Goal: Task Accomplishment & Management: Complete application form

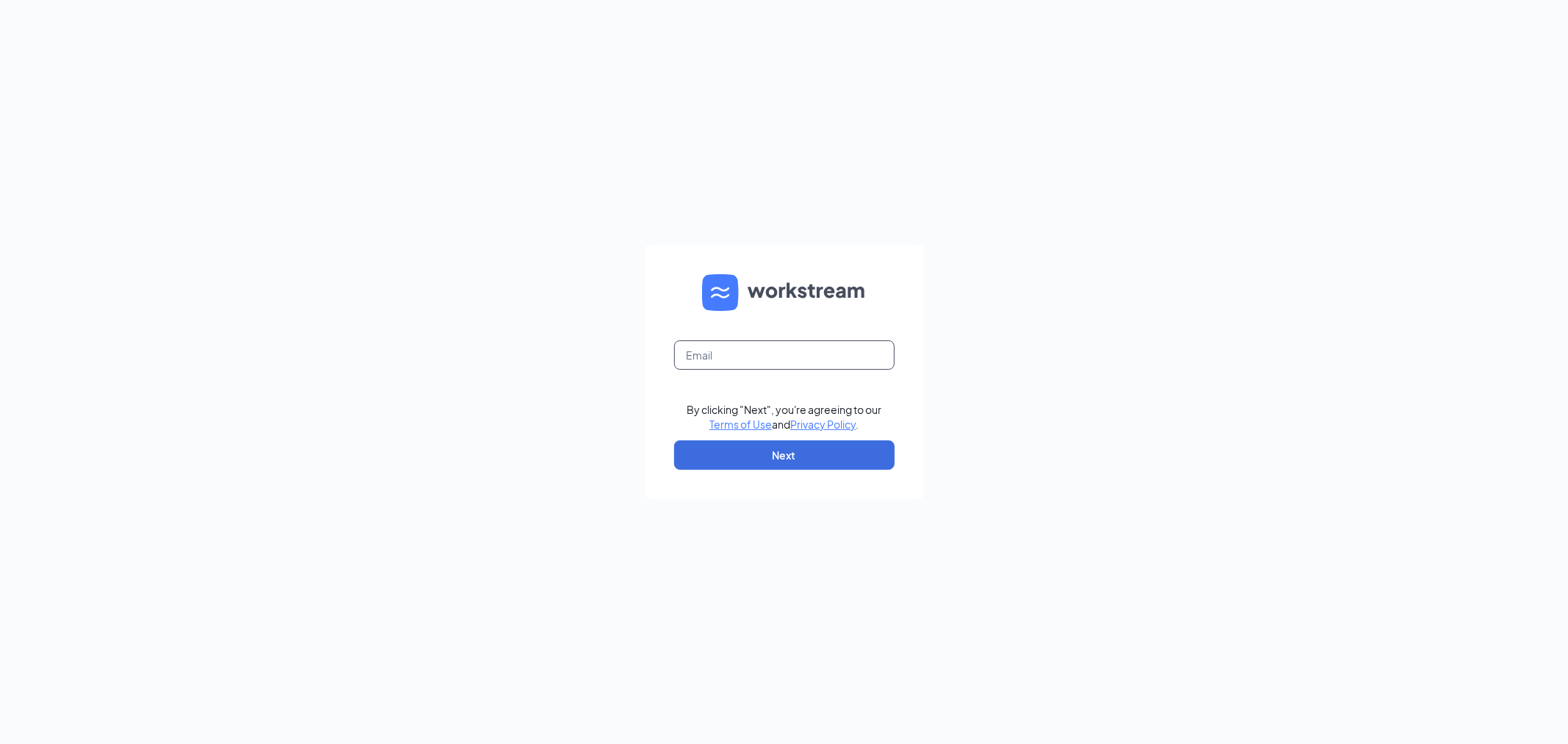
click at [785, 356] on input "text" at bounding box center [784, 354] width 220 height 29
type input "01760@chick-fil-a.com"
click at [811, 468] on button "Next" at bounding box center [784, 455] width 220 height 29
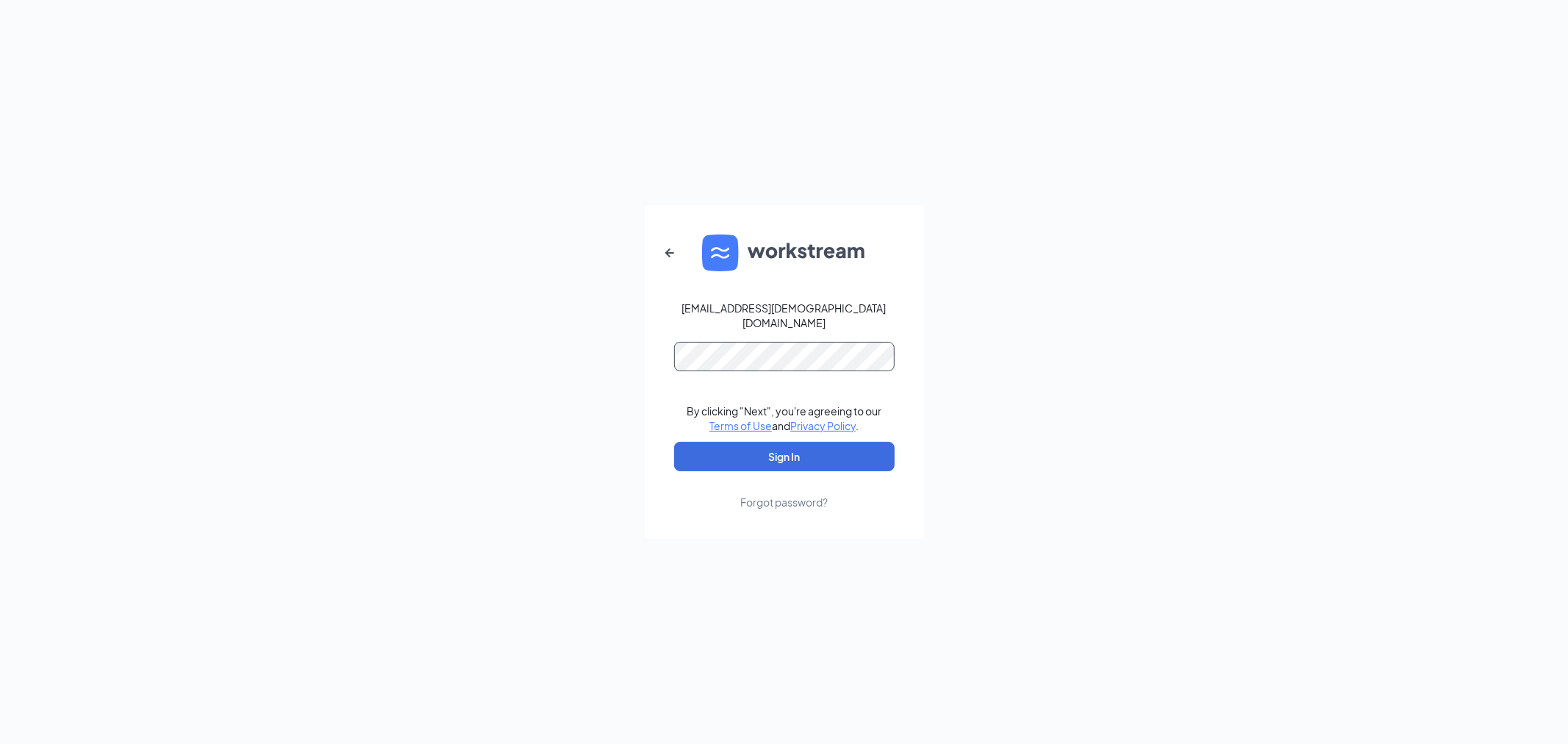
click at [674, 442] on button "Sign In" at bounding box center [784, 456] width 220 height 29
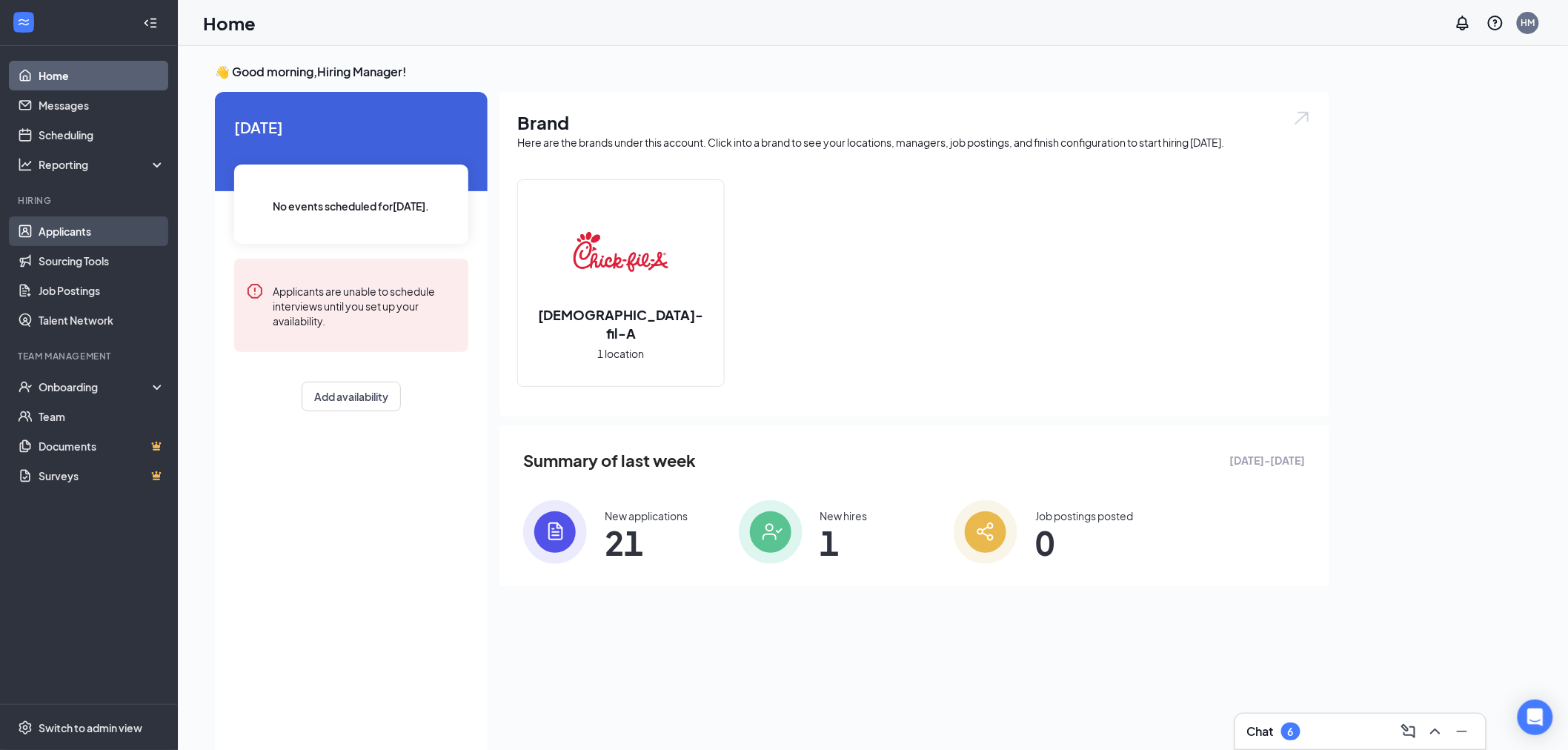
click at [82, 219] on link "Applicants" at bounding box center [102, 230] width 127 height 29
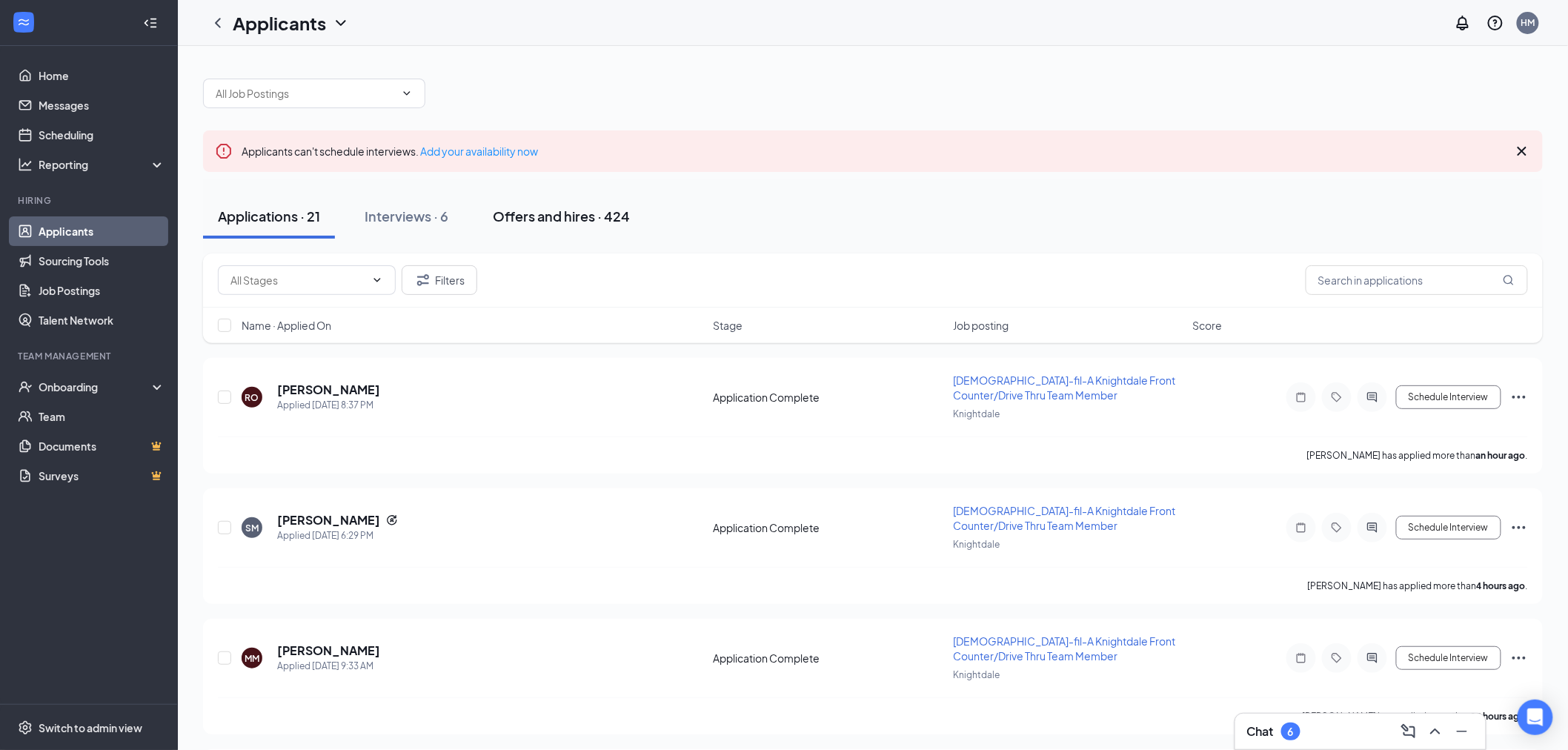
click at [514, 227] on button "Offers and hires · 424" at bounding box center [561, 216] width 167 height 45
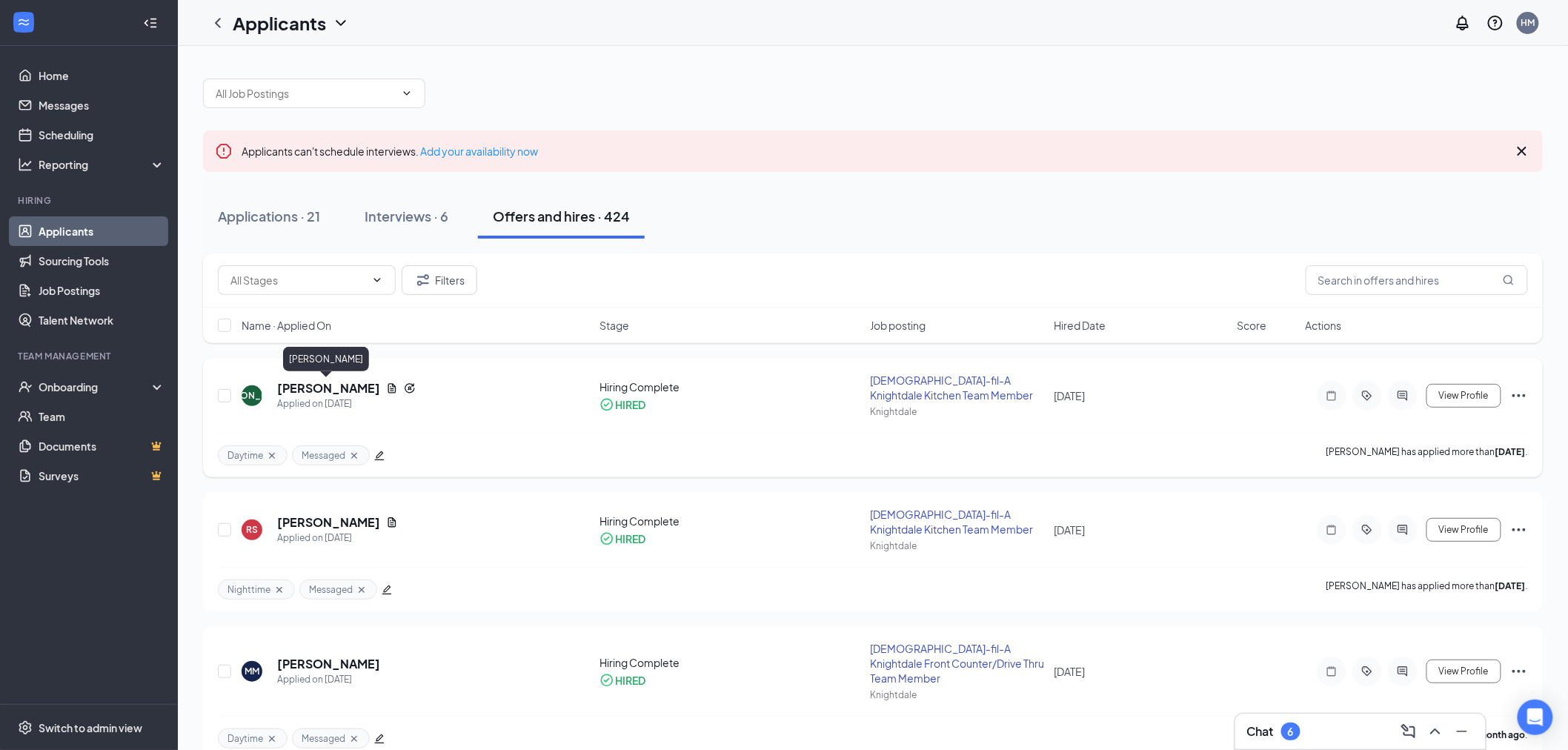
click at [338, 389] on h5 "[PERSON_NAME]" at bounding box center [329, 388] width 103 height 17
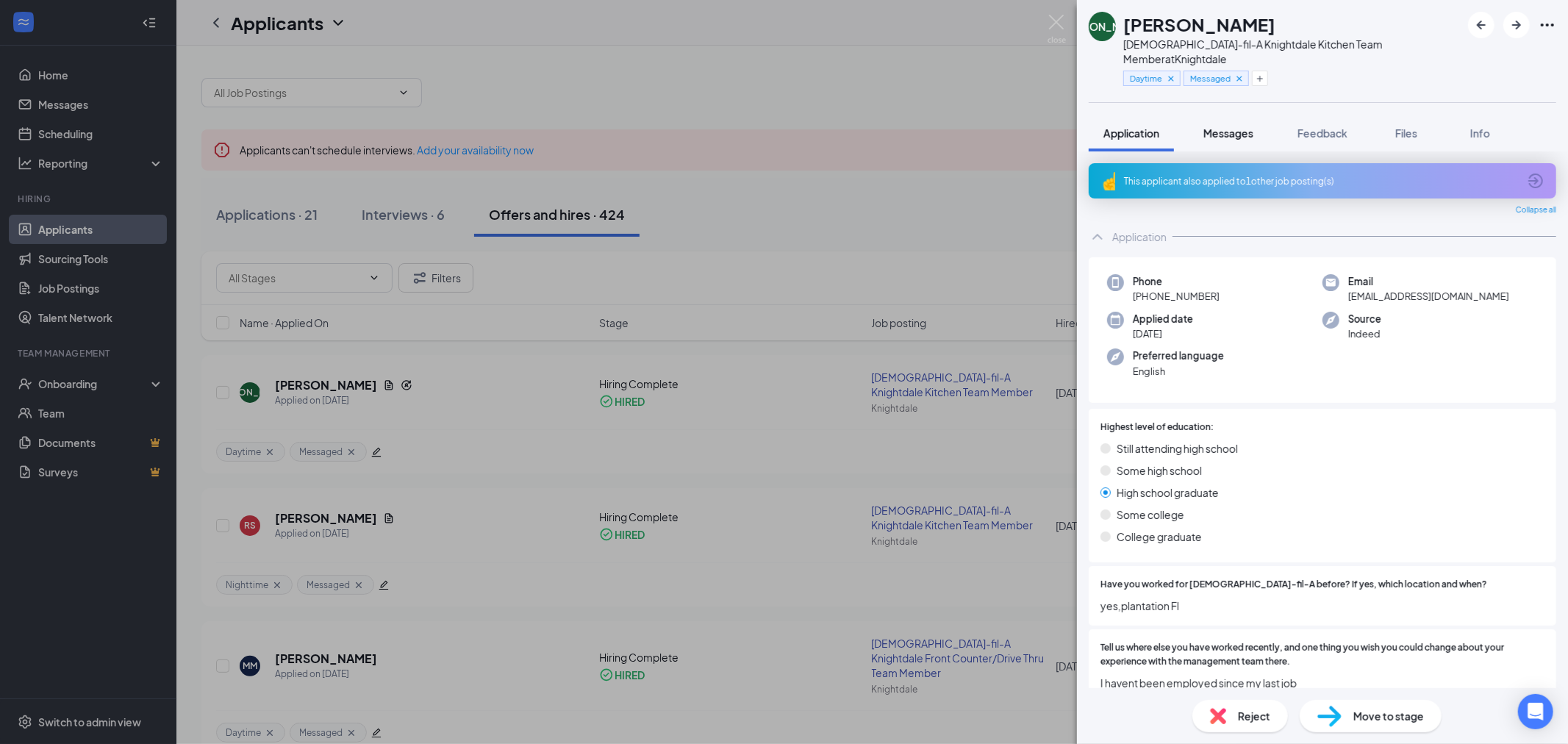
click at [1229, 128] on button "Messages" at bounding box center [1228, 133] width 79 height 37
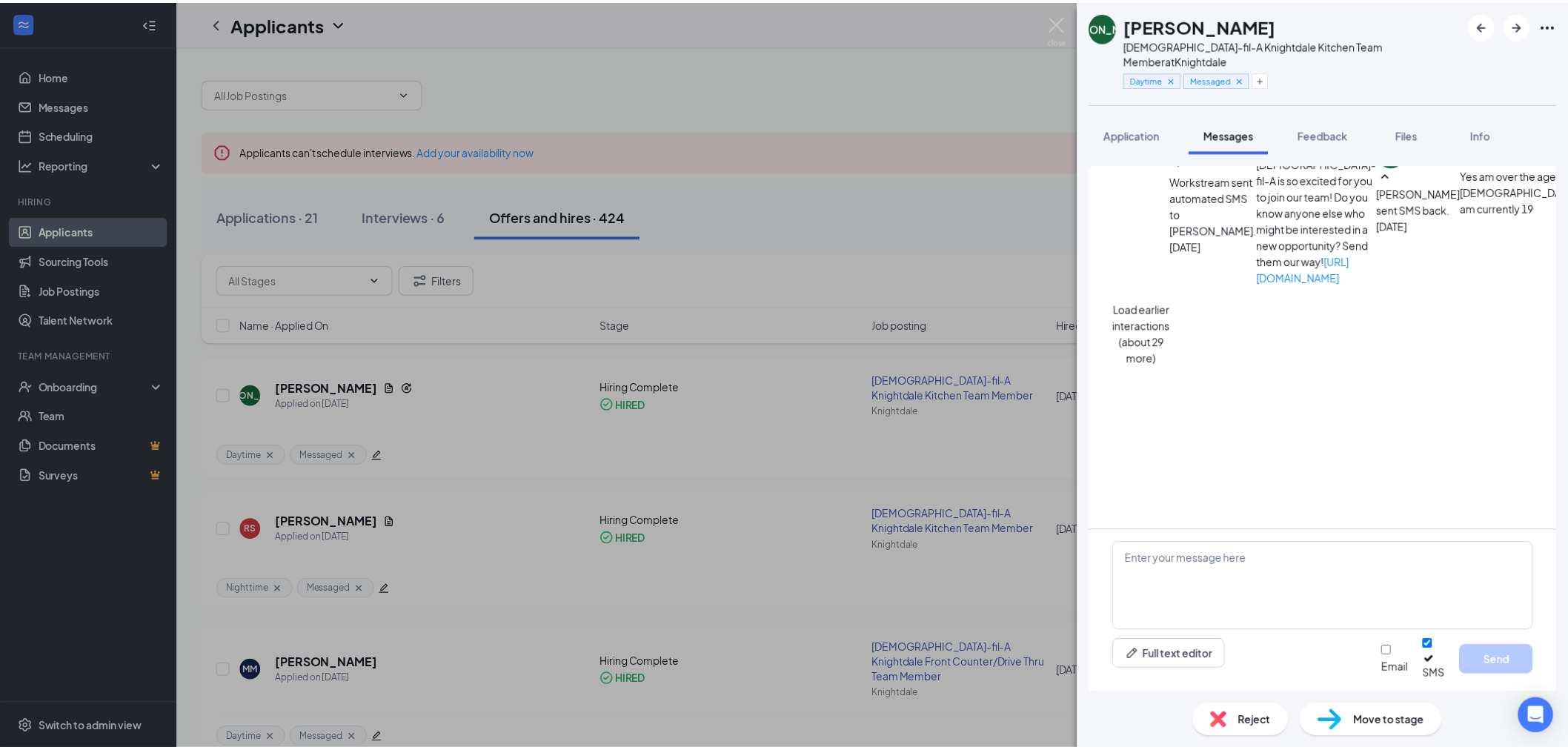
scroll to position [847, 0]
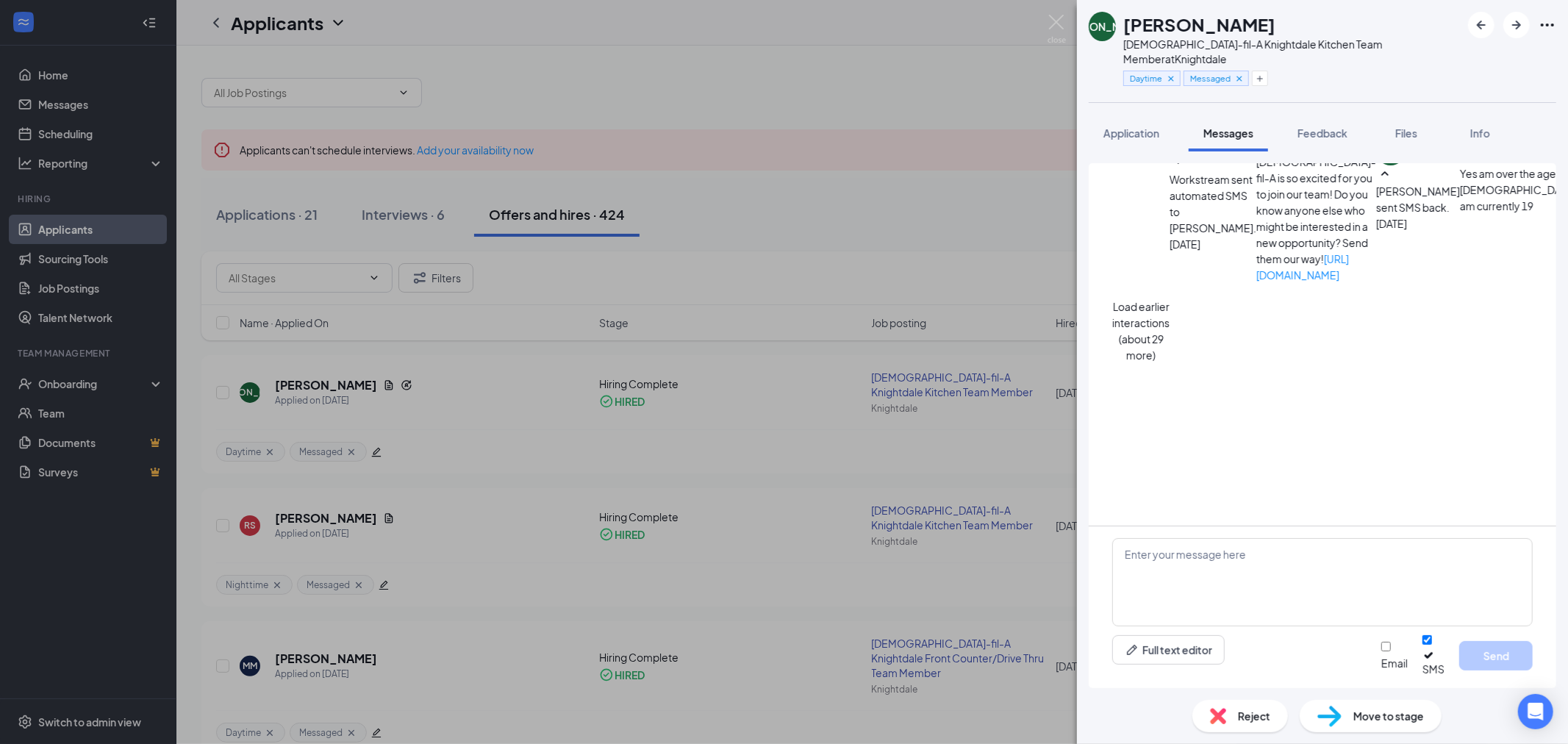
click at [375, 685] on div "[PERSON_NAME][DEMOGRAPHIC_DATA]-fil-A Knightdale Kitchen Team Member at [GEOGRA…" at bounding box center [784, 372] width 1568 height 744
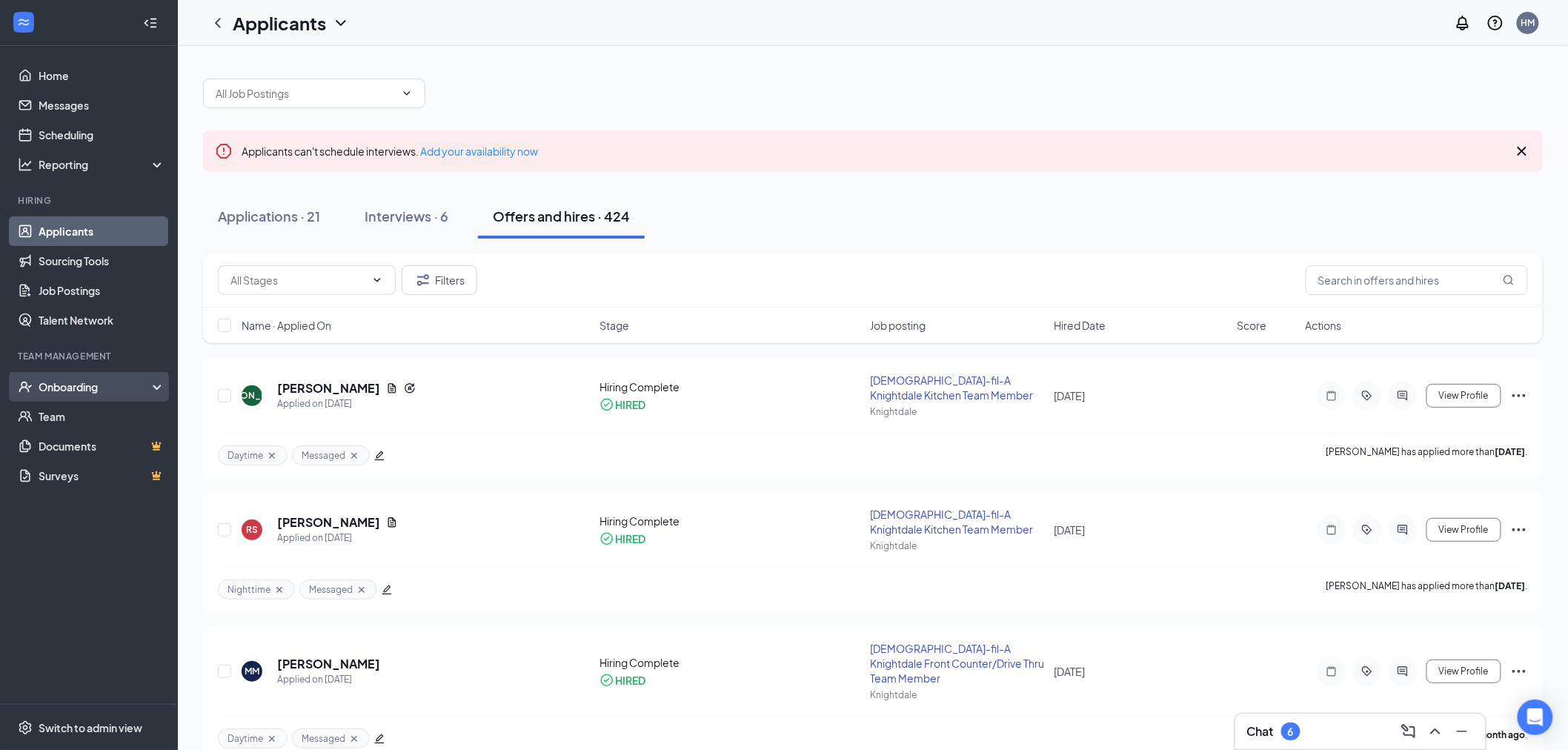
click at [127, 386] on div "Onboarding" at bounding box center [95, 387] width 114 height 15
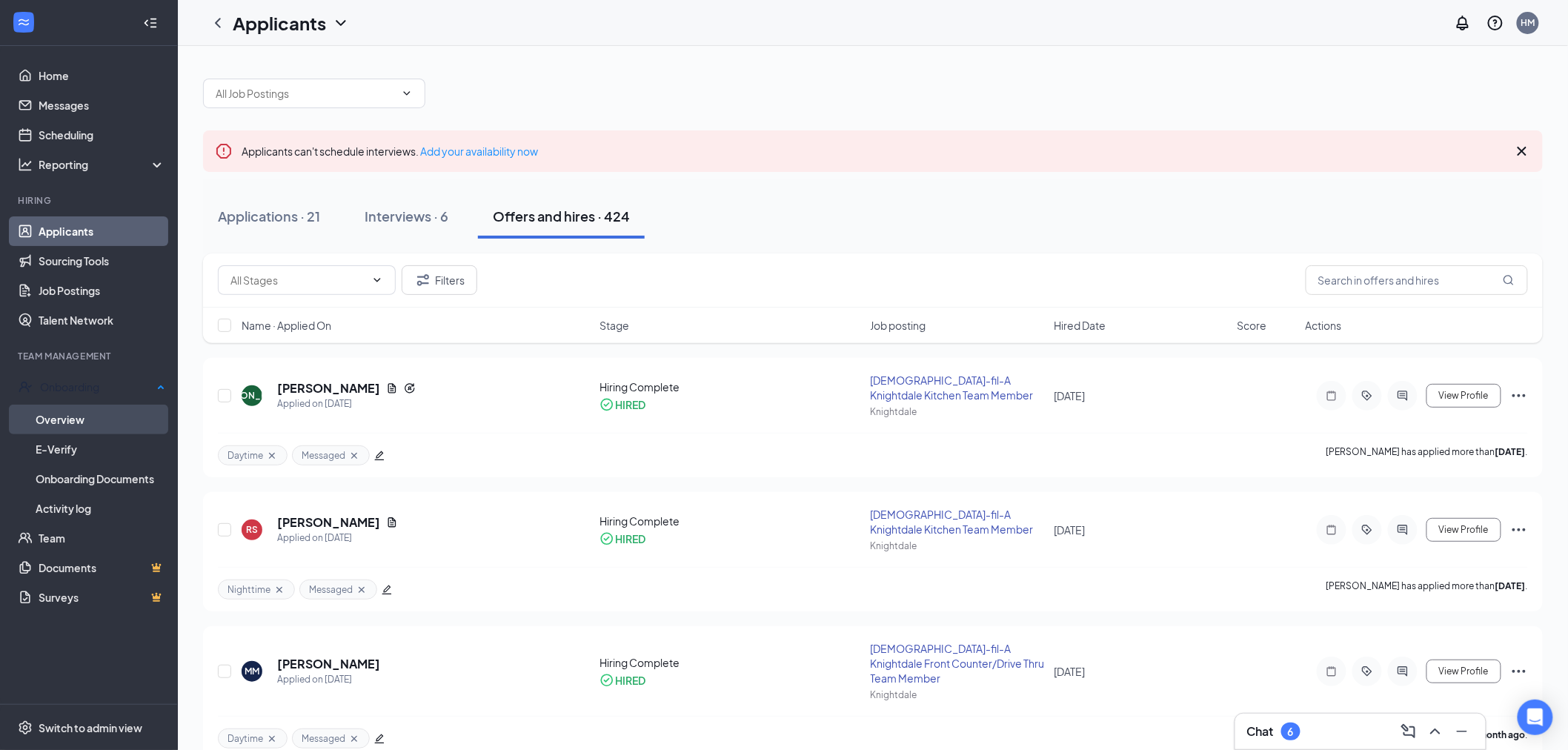
click at [104, 412] on link "Overview" at bounding box center [100, 419] width 130 height 29
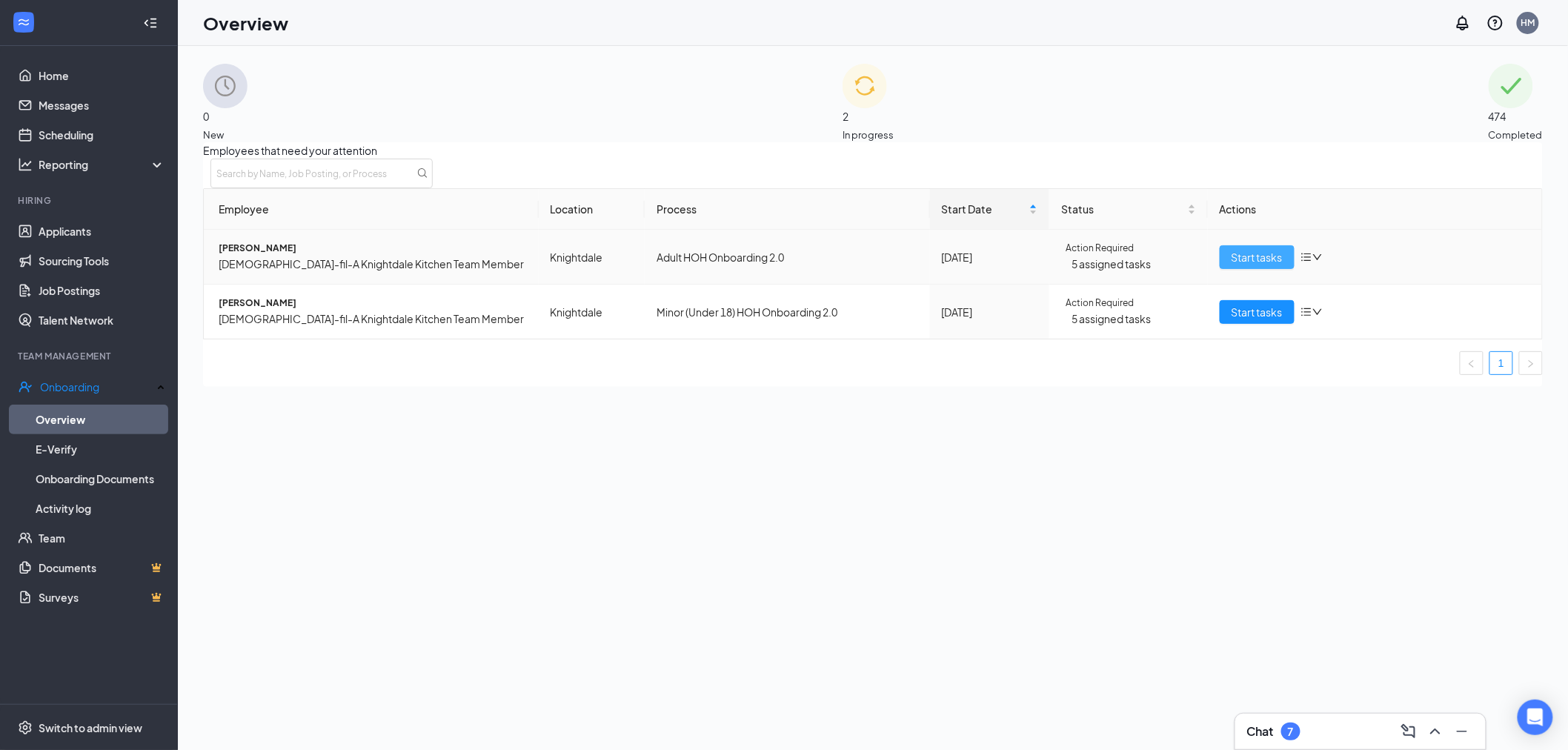
click at [1255, 265] on span "Start tasks" at bounding box center [1257, 258] width 51 height 17
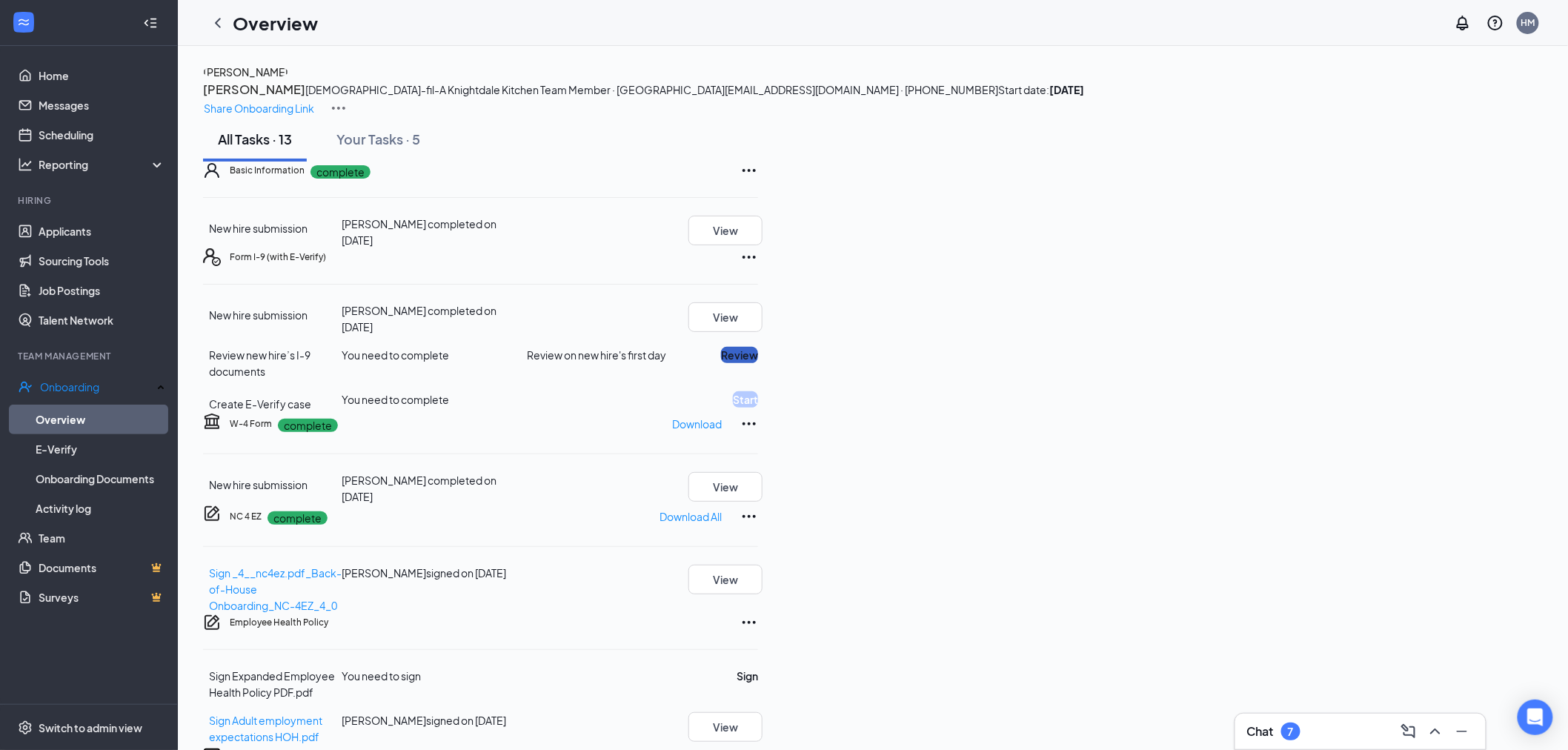
click at [758, 363] on button "Review" at bounding box center [739, 355] width 37 height 17
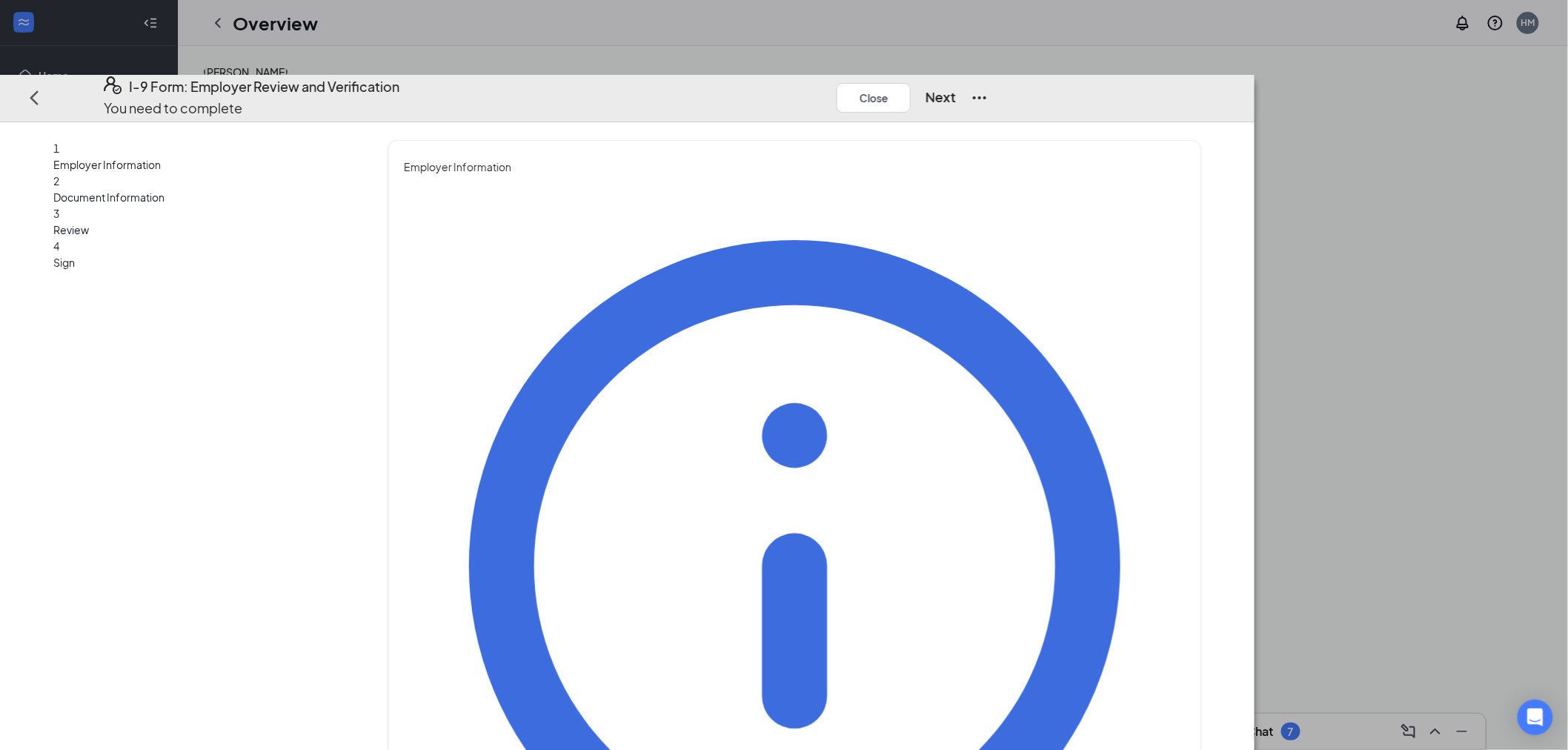
type input "[PERSON_NAME]"
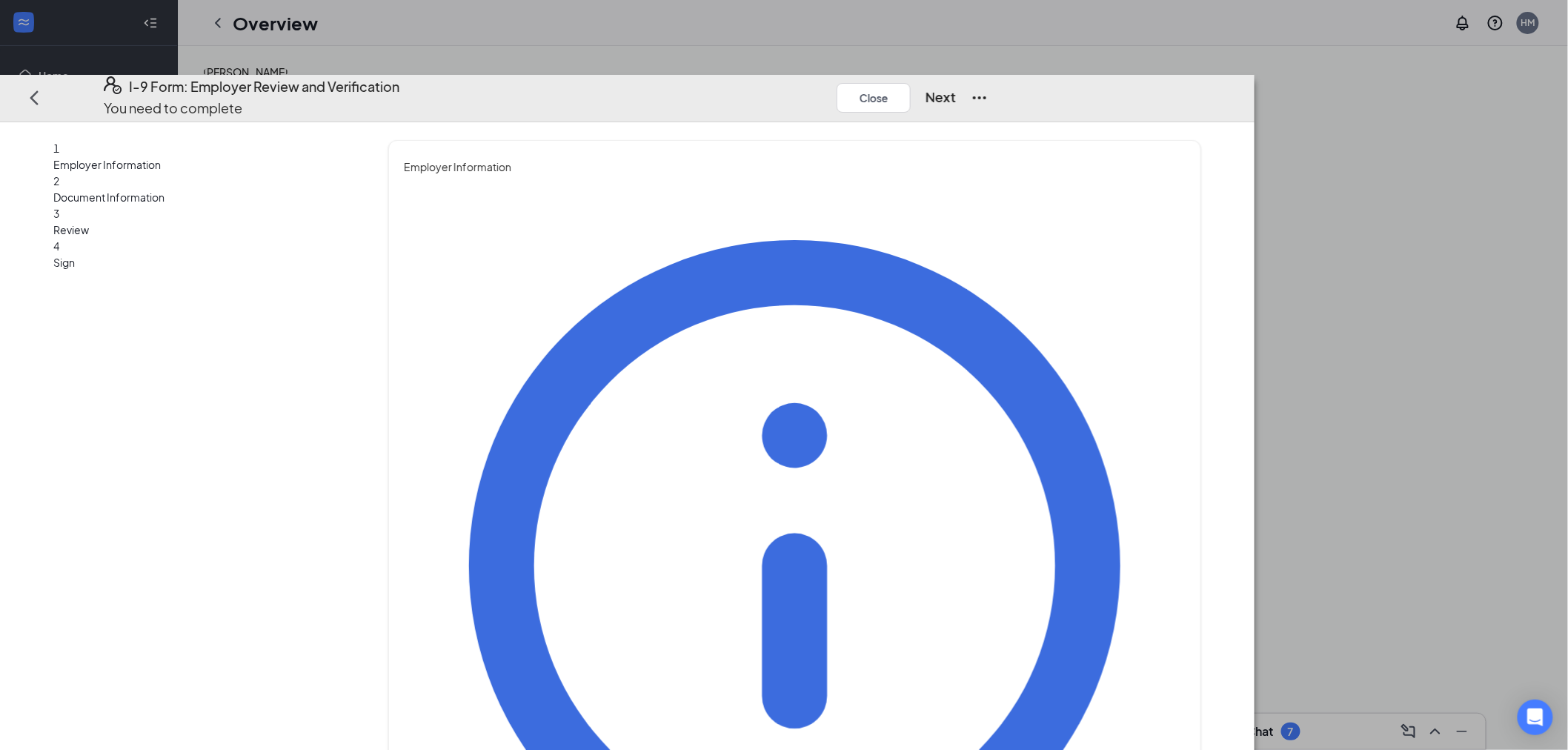
type input "[PERSON_NAME]"
type input "Assistant Director"
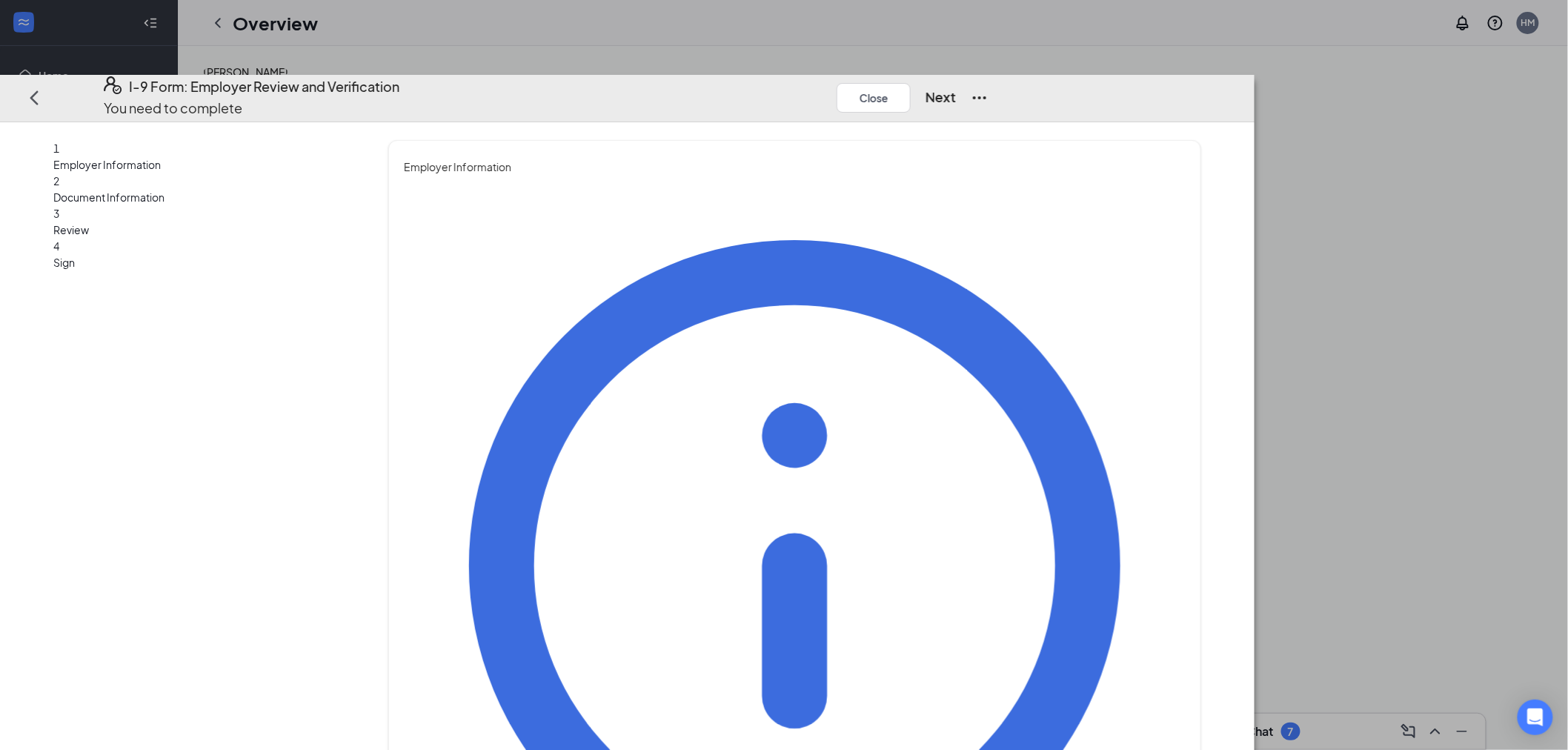
type input "[EMAIL_ADDRESS][DOMAIN_NAME]"
type input "9199618360"
click at [956, 88] on button "Next" at bounding box center [940, 97] width 30 height 20
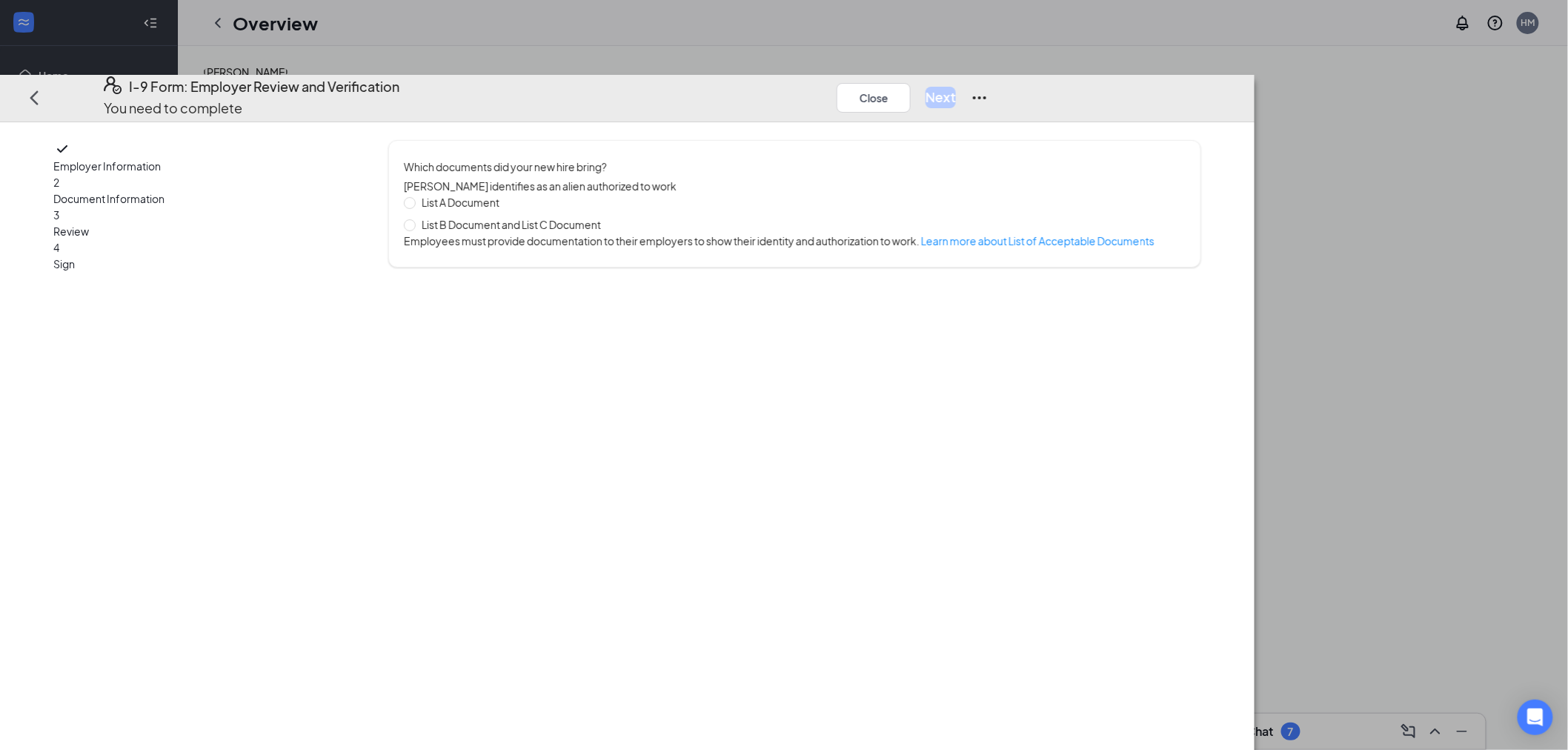
click at [505, 194] on span "List A Document" at bounding box center [460, 202] width 90 height 17
click at [414, 197] on input "List A Document" at bounding box center [409, 202] width 11 height 11
radio input "true"
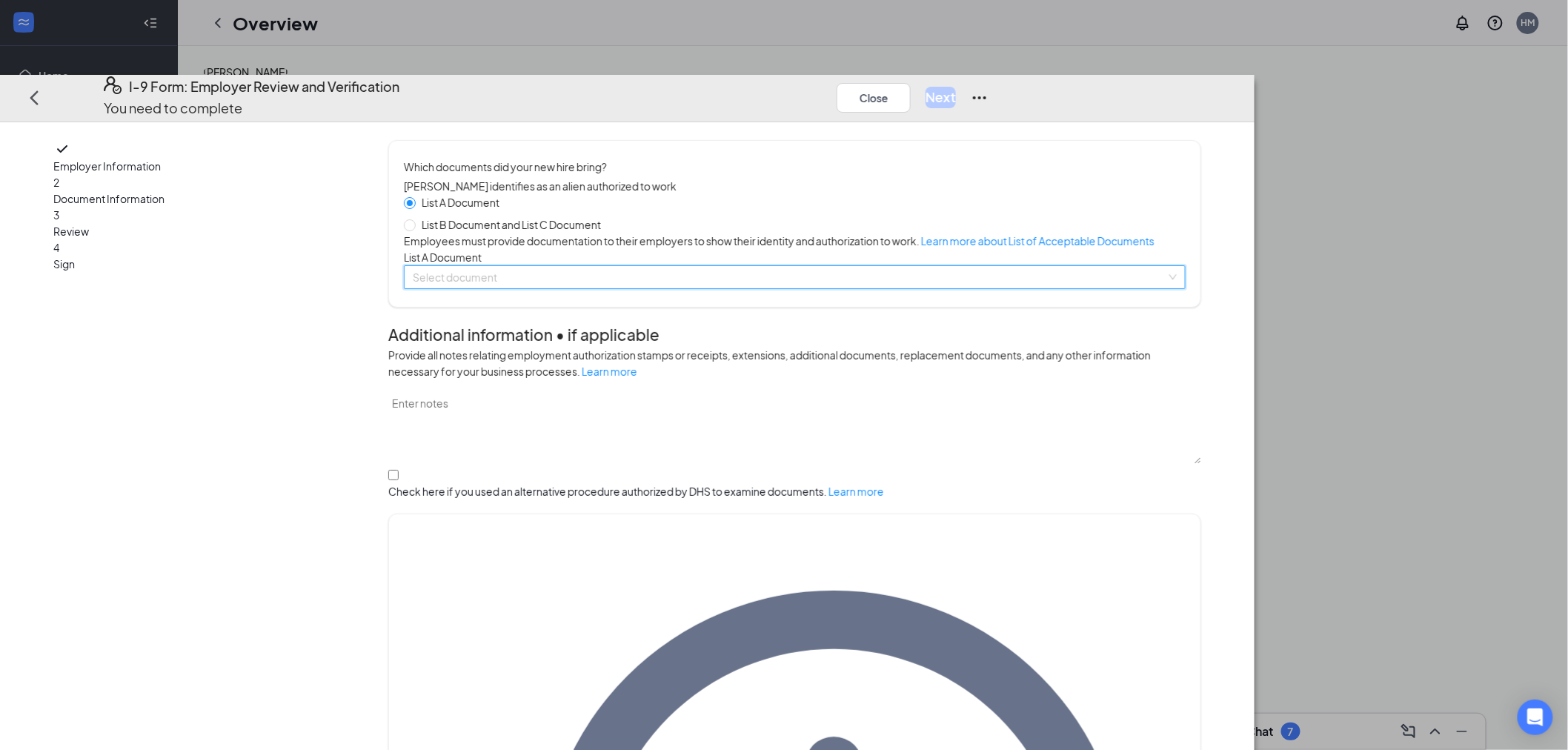
click at [663, 289] on input "search" at bounding box center [789, 276] width 754 height 22
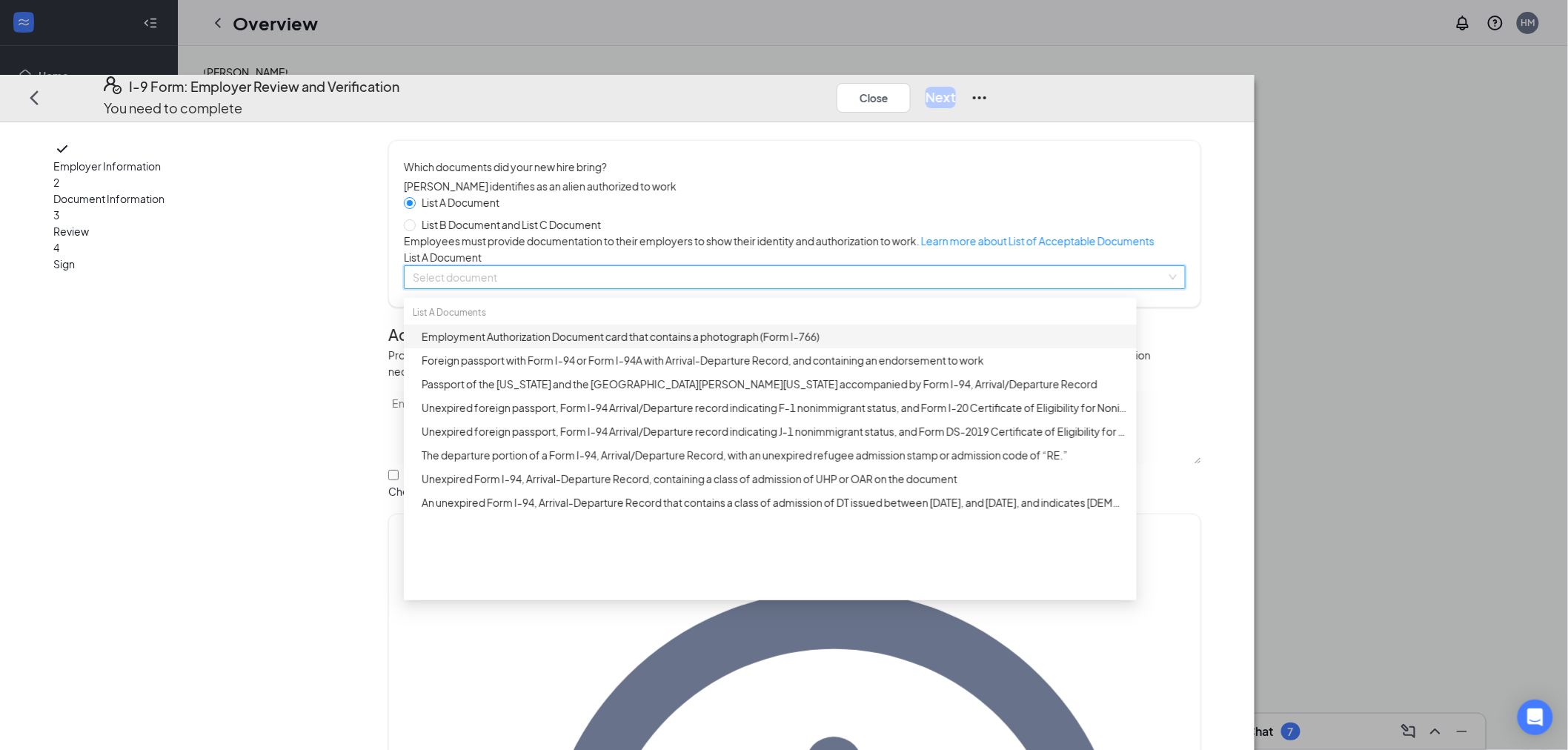
click at [693, 344] on div "Employment Authorization Document card that contains a photograph (Form I-766)" at bounding box center [774, 337] width 706 height 17
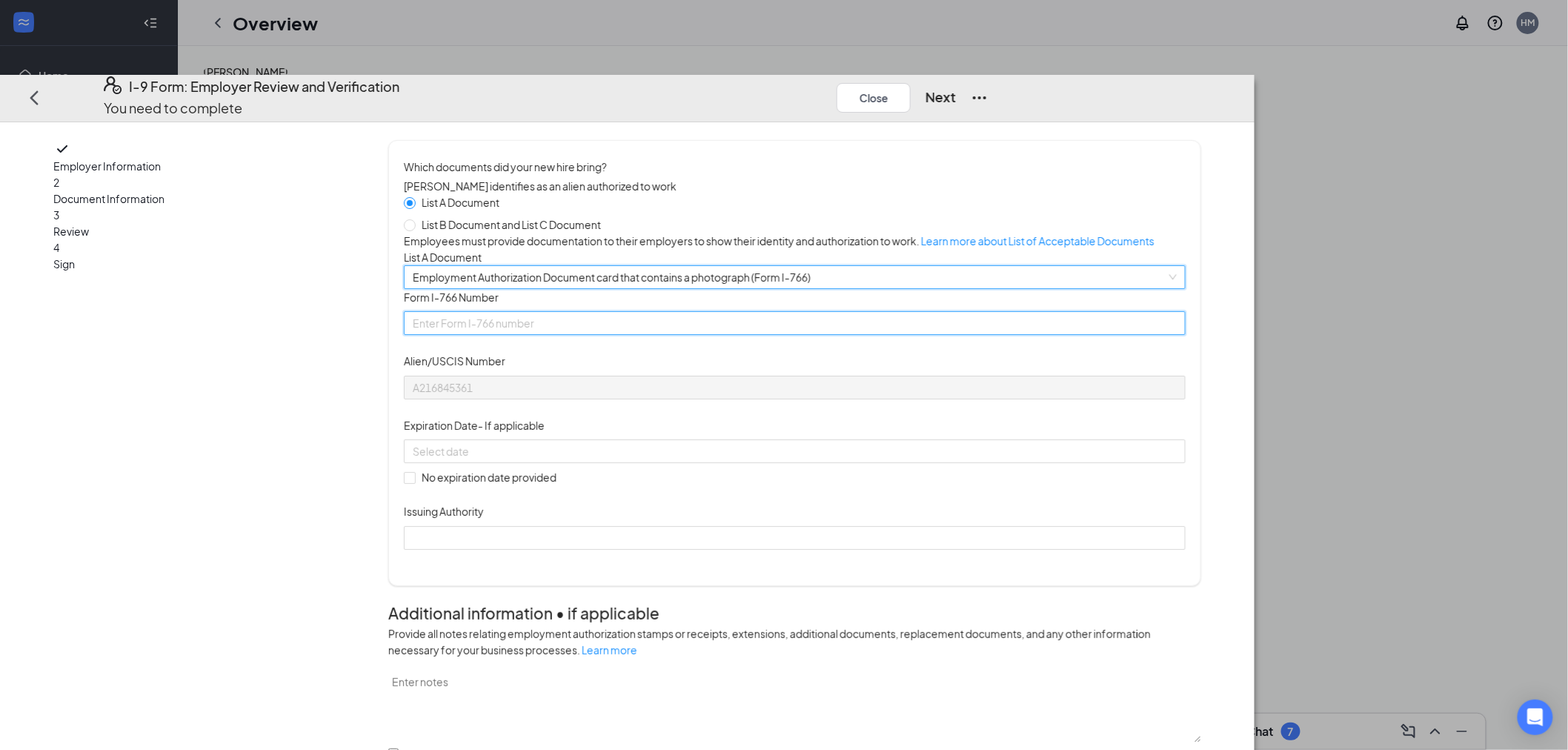
click at [668, 335] on input "Form I-766 Number" at bounding box center [795, 323] width 782 height 23
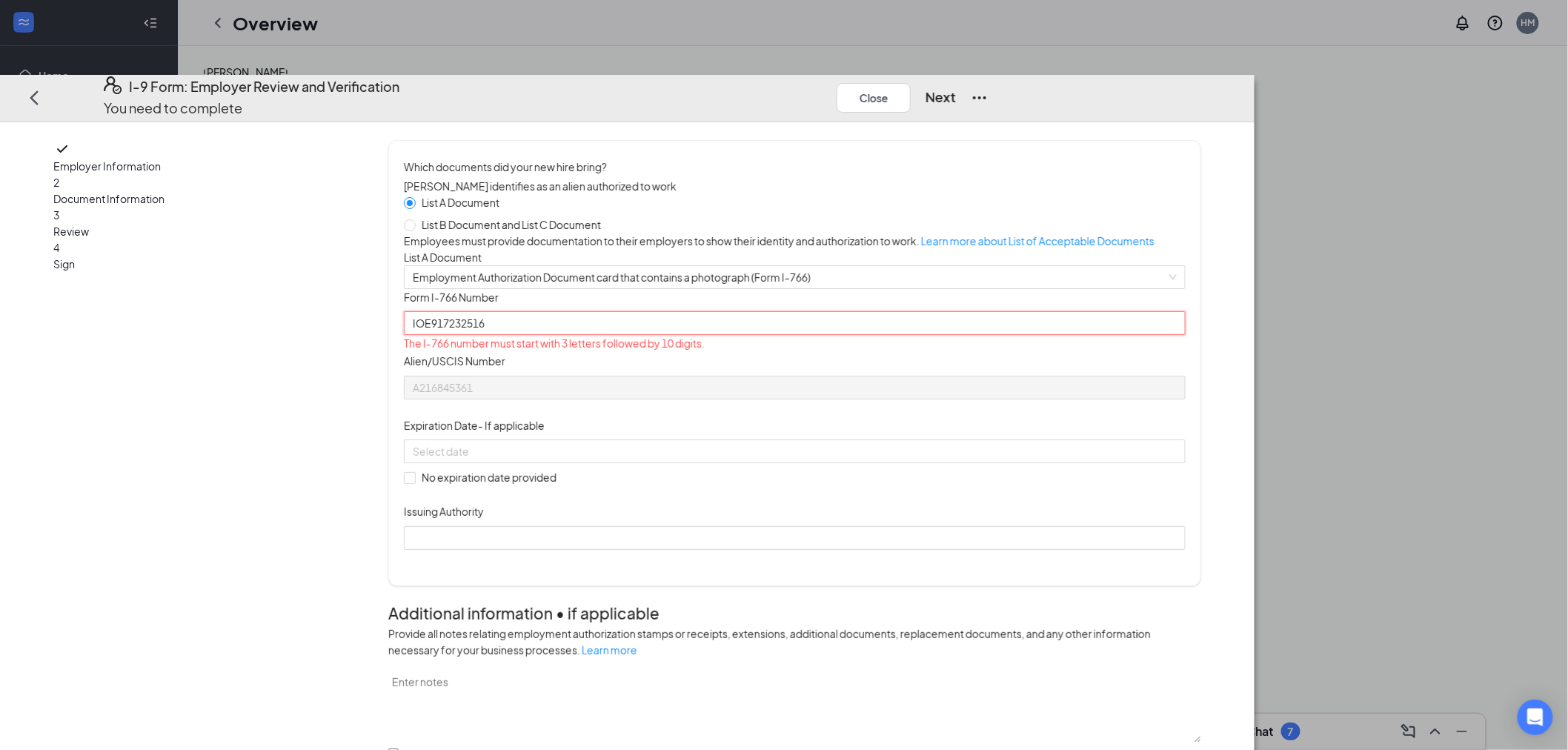
click at [597, 335] on input "IOE917232516" at bounding box center [795, 323] width 782 height 23
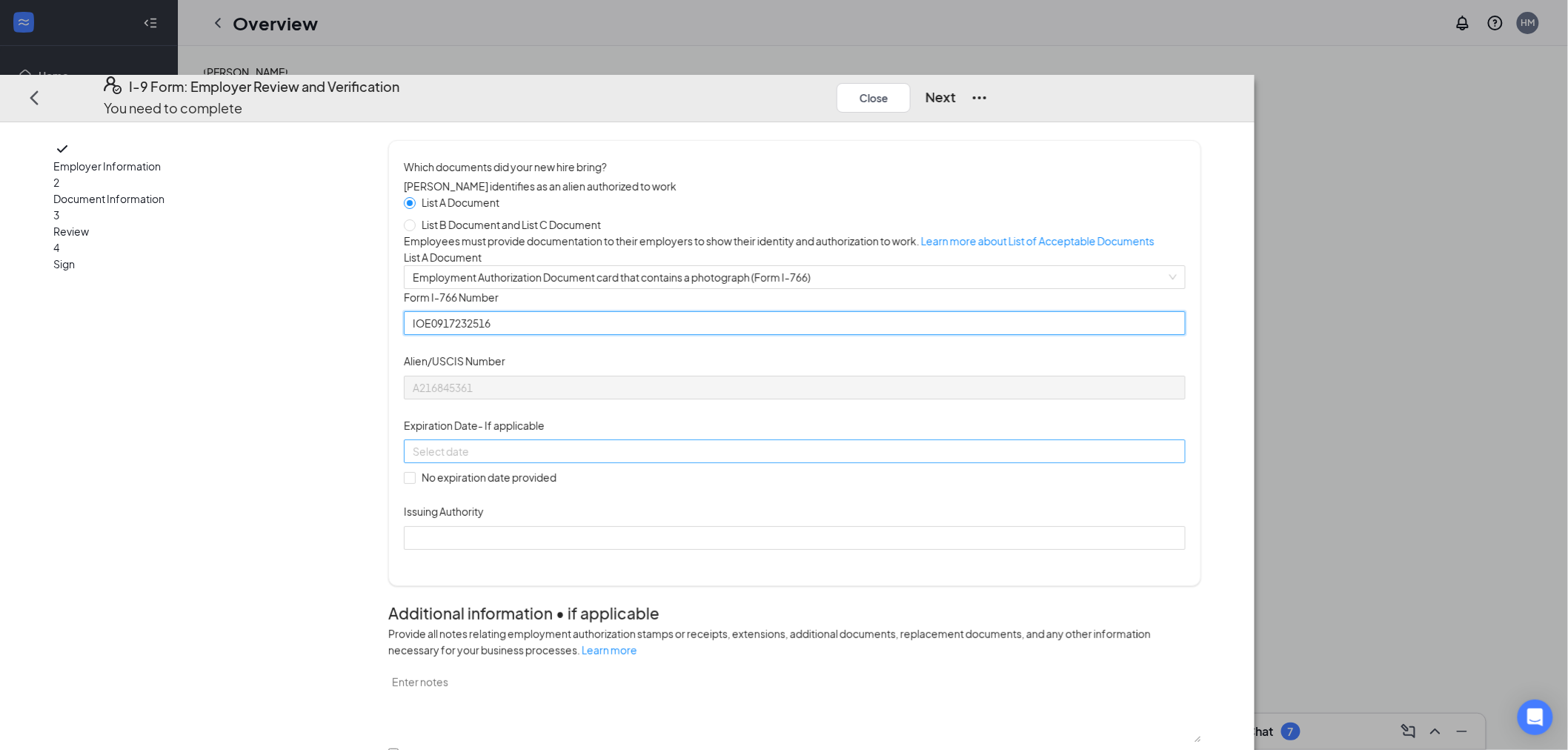
type input "IOE0917232516"
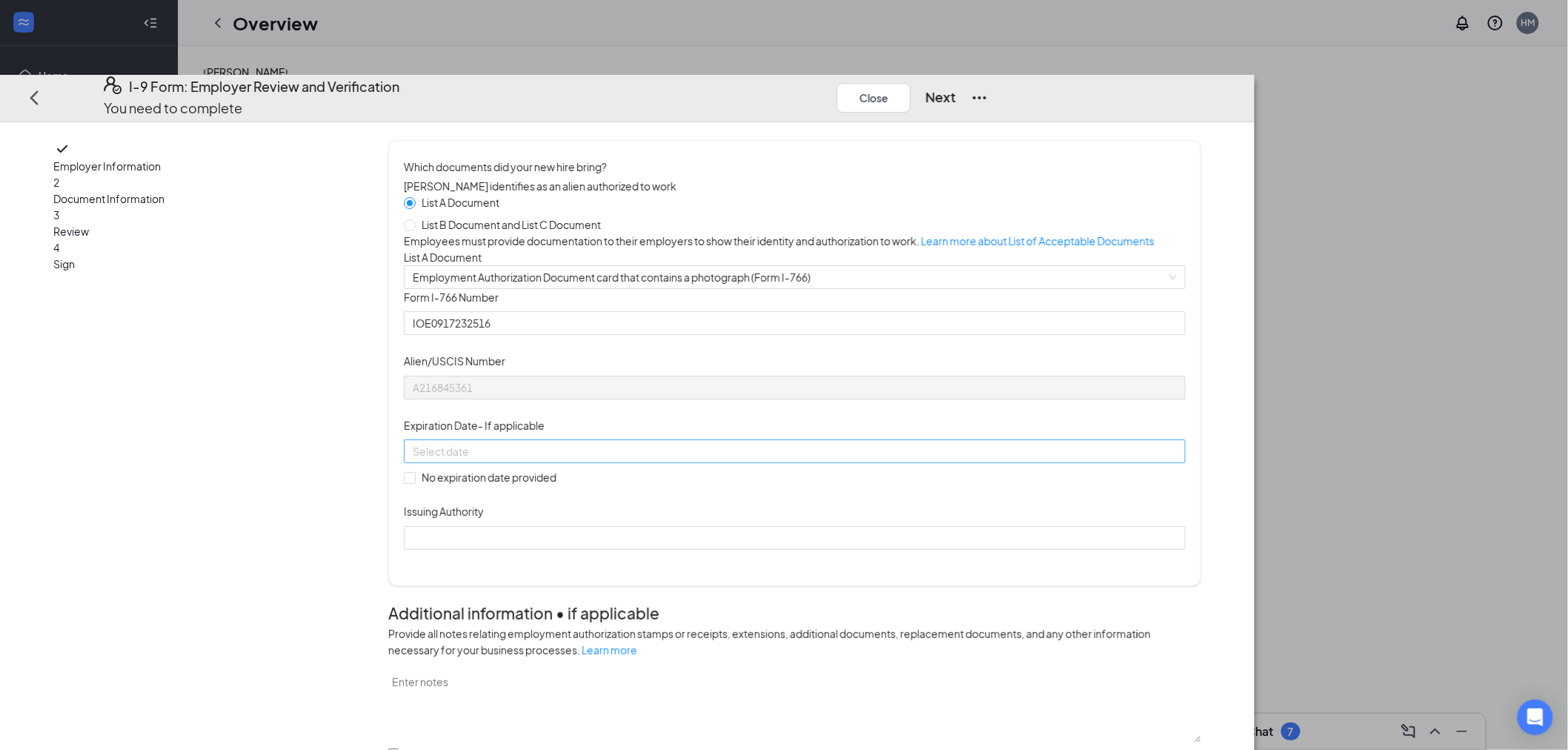
click at [632, 459] on div at bounding box center [794, 452] width 764 height 17
click at [682, 564] on button "2025" at bounding box center [685, 566] width 26 height 29
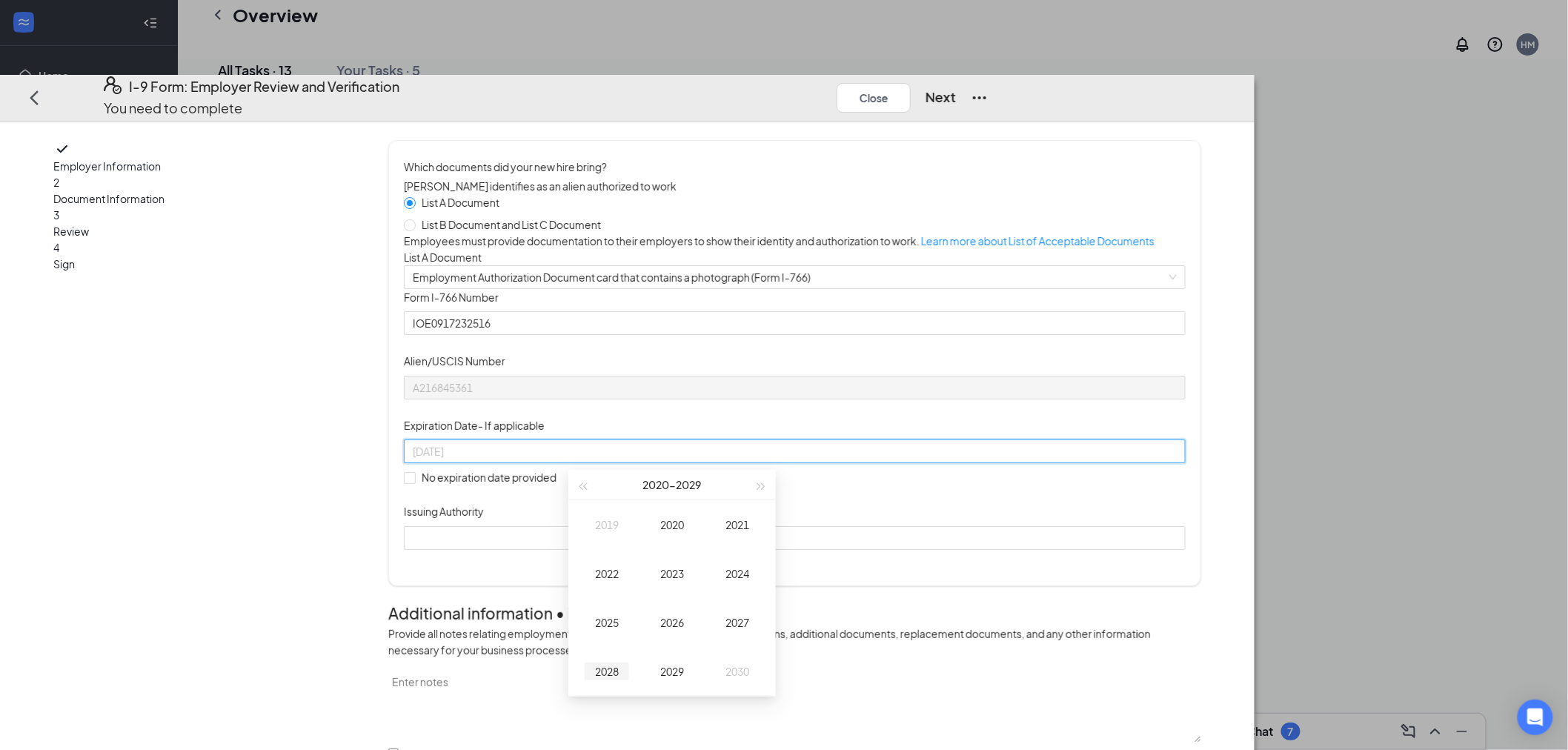
type input "[DATE]"
click at [618, 674] on div "2028" at bounding box center [607, 671] width 45 height 18
type input "[DATE]"
click at [658, 562] on button "Aug" at bounding box center [656, 567] width 20 height 29
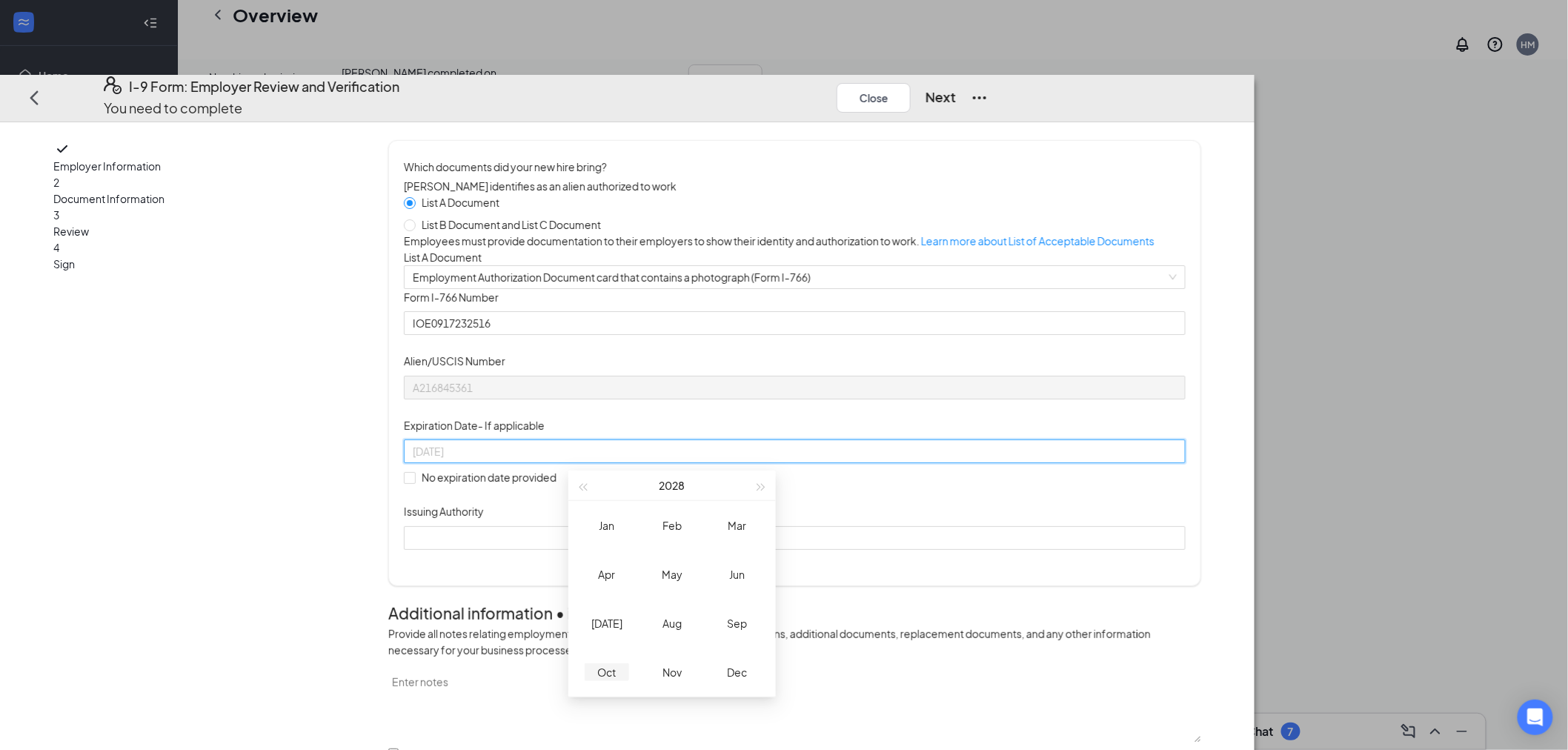
type input "[DATE]"
click at [613, 679] on div "Oct" at bounding box center [607, 672] width 45 height 18
type input "[DATE]"
click at [594, 708] on div "29" at bounding box center [591, 711] width 18 height 18
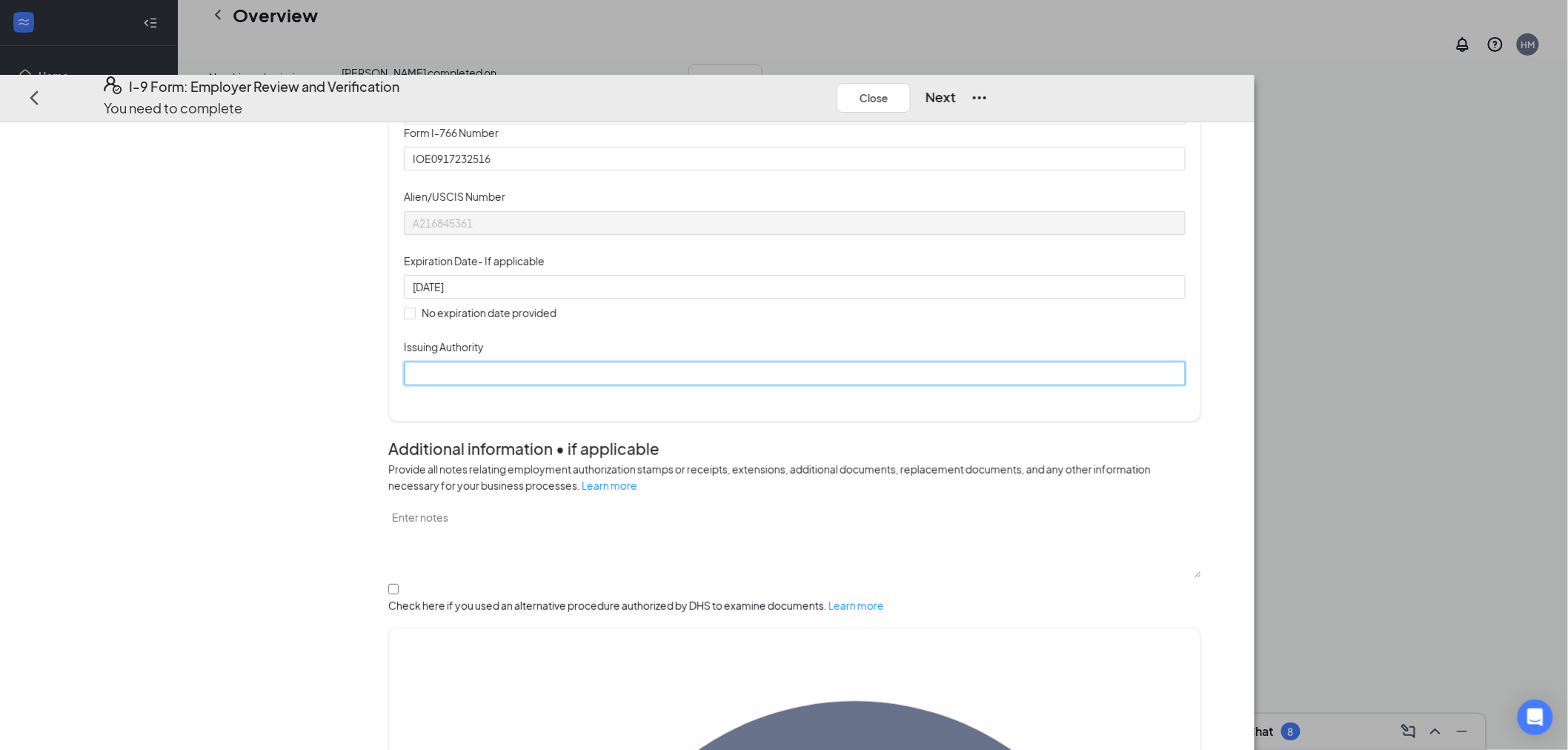
click at [626, 385] on input "Issuing Authority" at bounding box center [795, 373] width 782 height 23
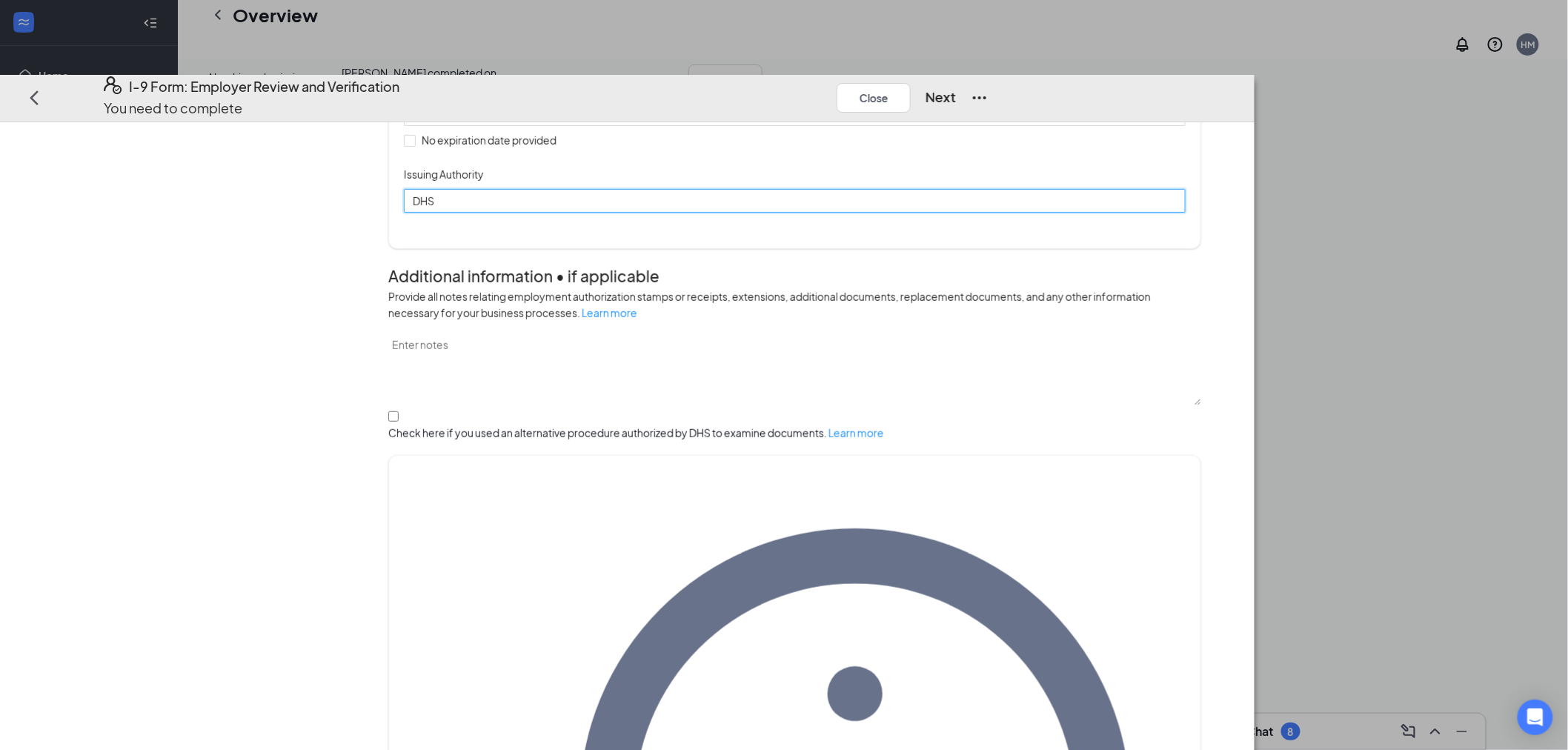
scroll to position [338, 0]
type input "DHS"
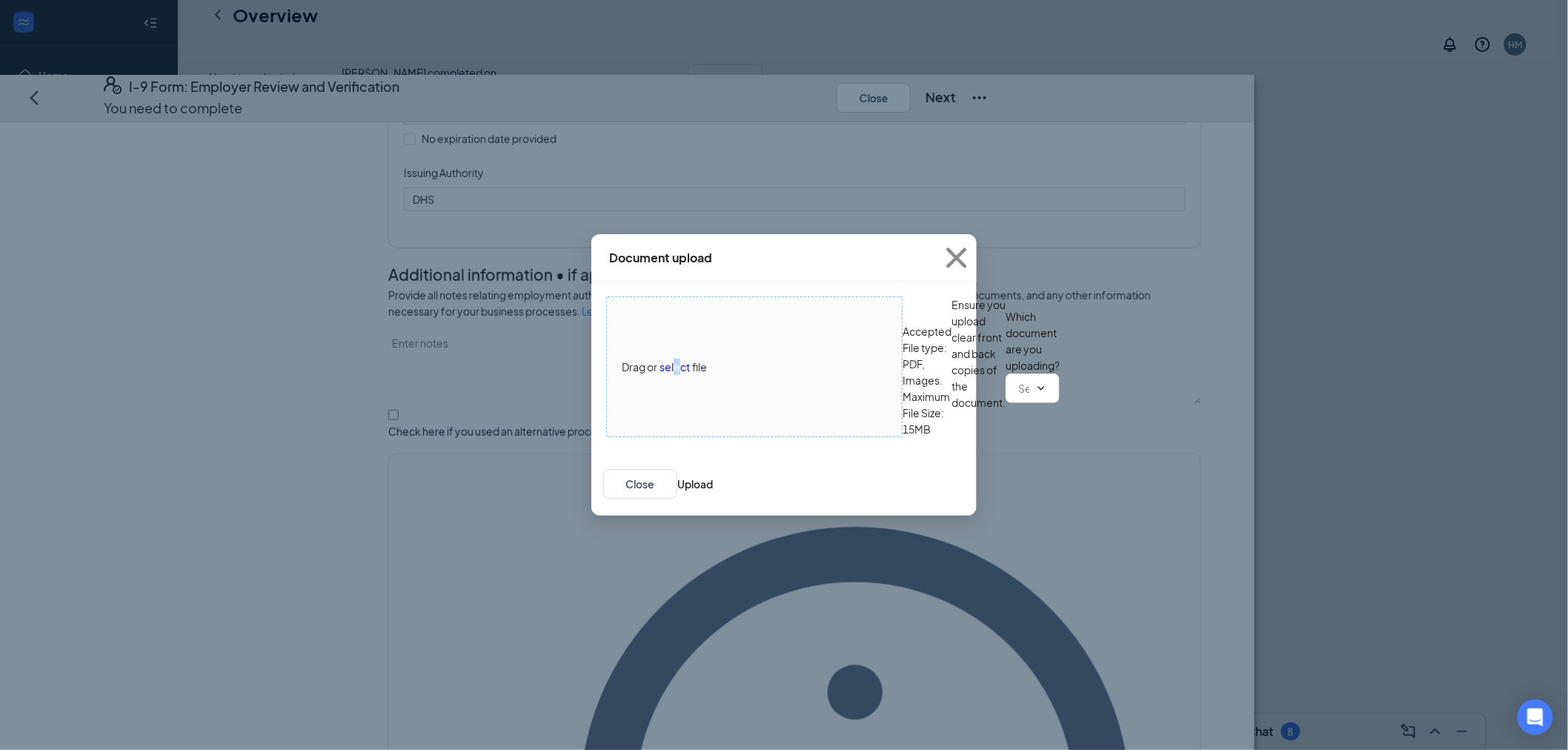
click at [677, 359] on span "select" at bounding box center [674, 367] width 30 height 17
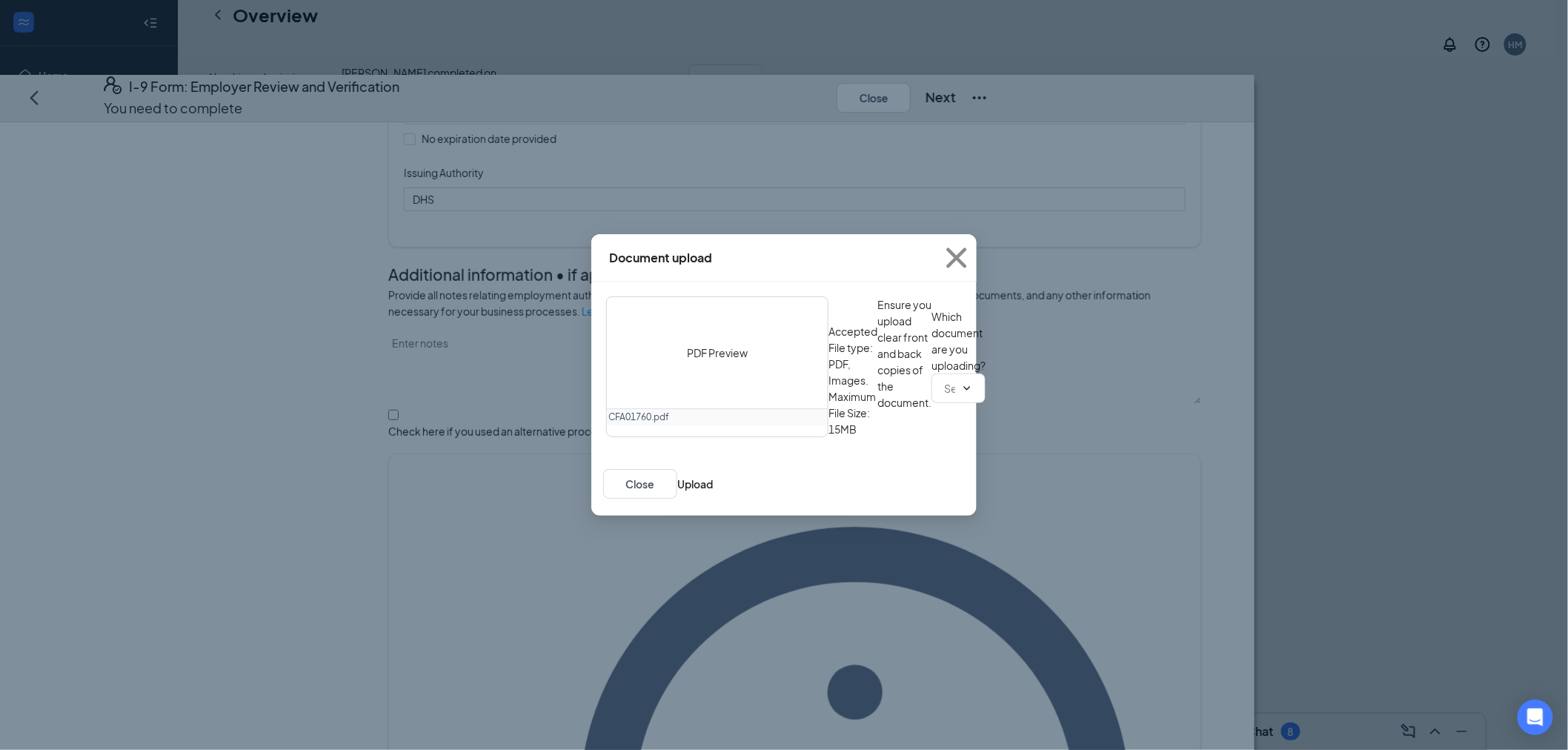
click at [820, 417] on icon "TrashOutline" at bounding box center [820, 417] width 0 height 0
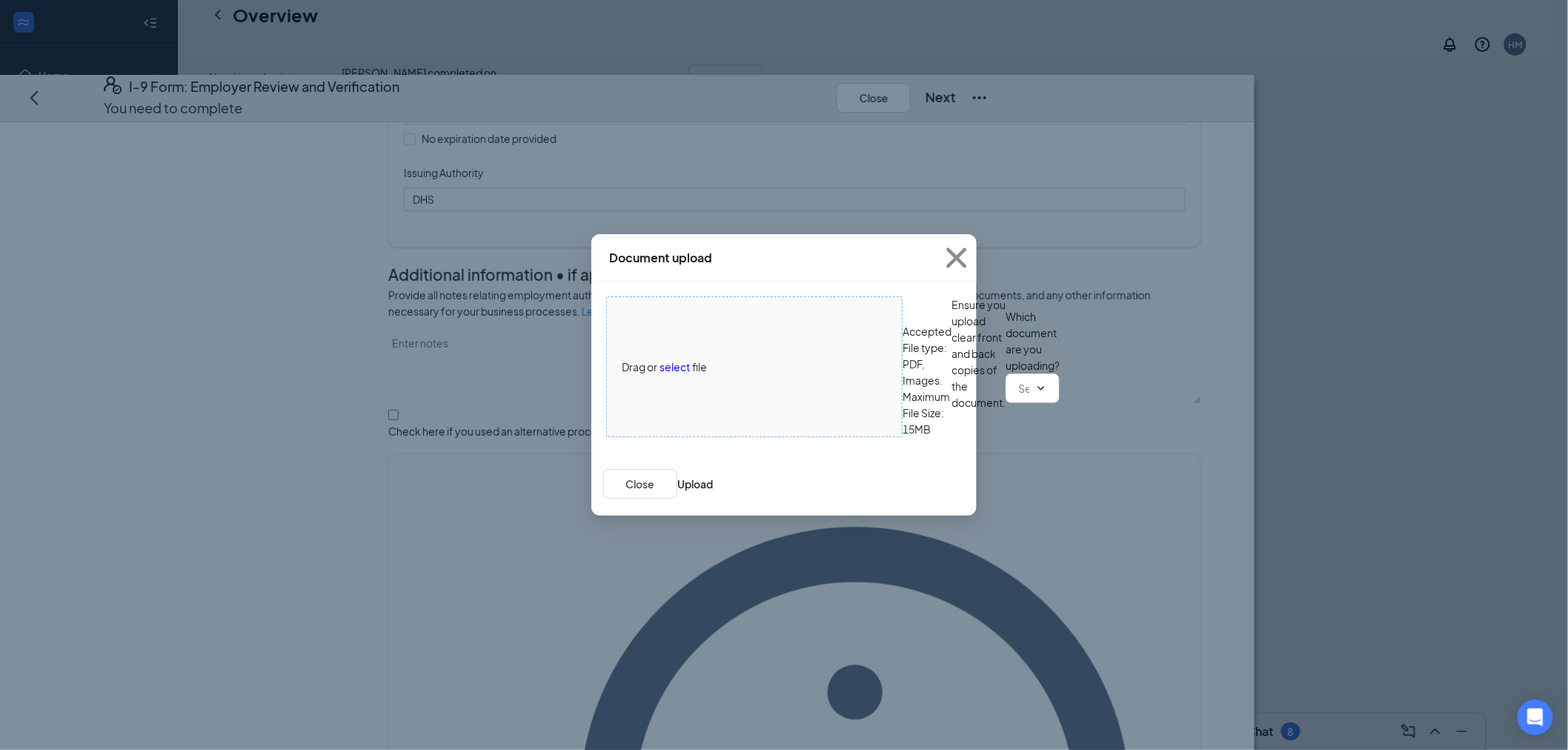
click at [678, 359] on span "select" at bounding box center [674, 367] width 30 height 17
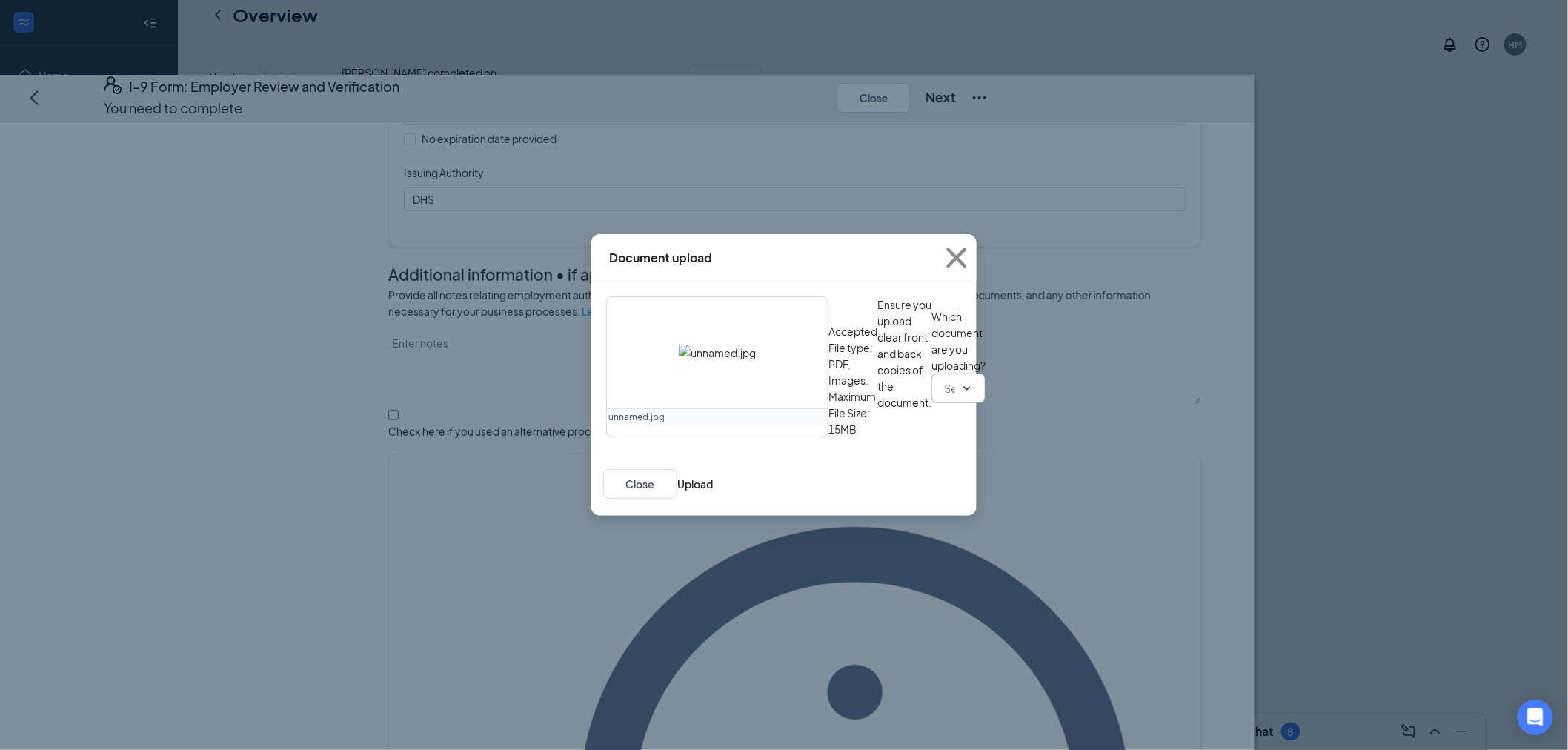
click at [944, 397] on input "text" at bounding box center [949, 388] width 11 height 17
click at [714, 516] on div "Employment Authorization Document card that contains a photograph (Form I-766)" at bounding box center [804, 508] width 398 height 17
type input "Employment Authorization Document card that contains a photograph (Form I-766)"
click at [713, 492] on button "Upload" at bounding box center [695, 484] width 35 height 17
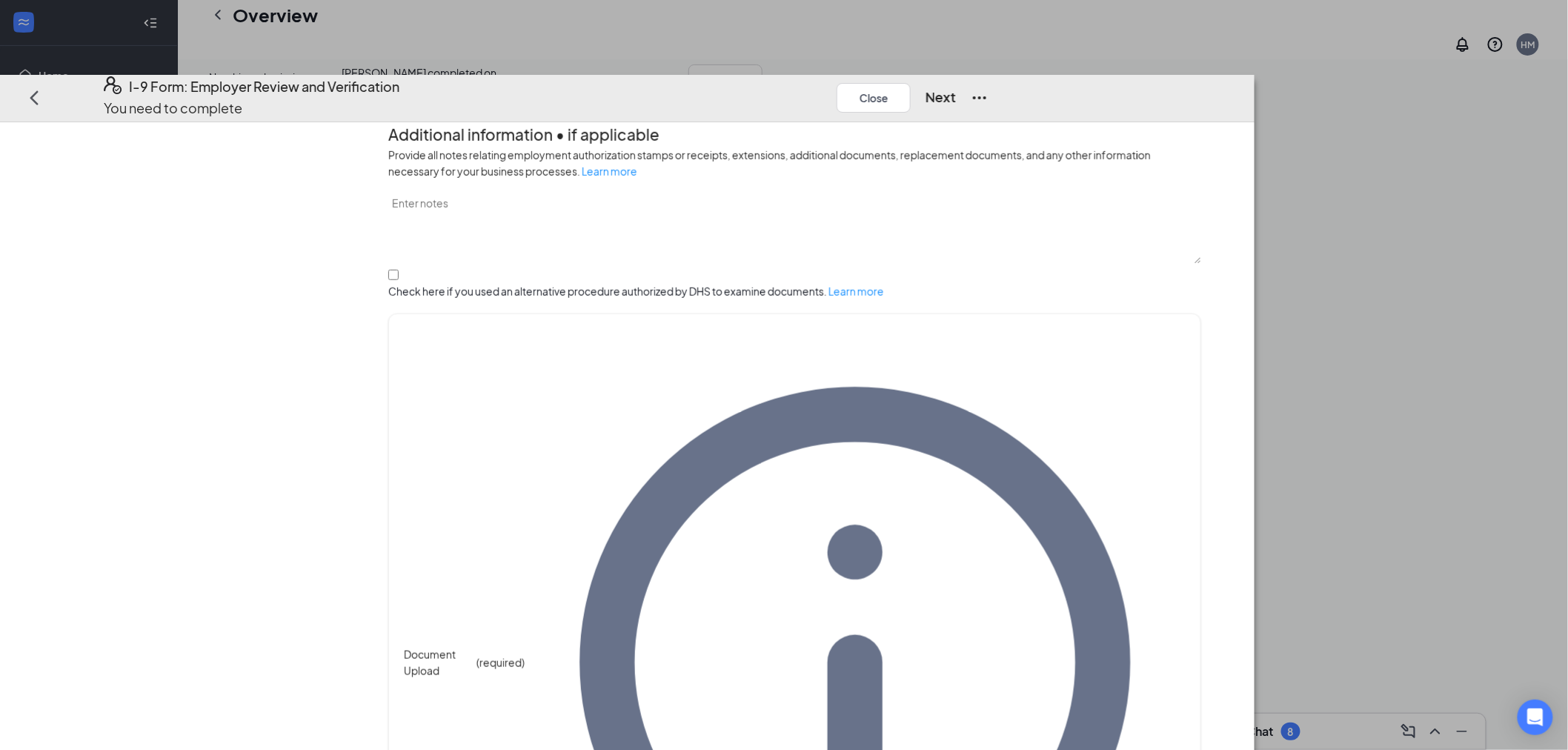
scroll to position [329, 0]
click at [956, 88] on button "Next" at bounding box center [940, 97] width 30 height 20
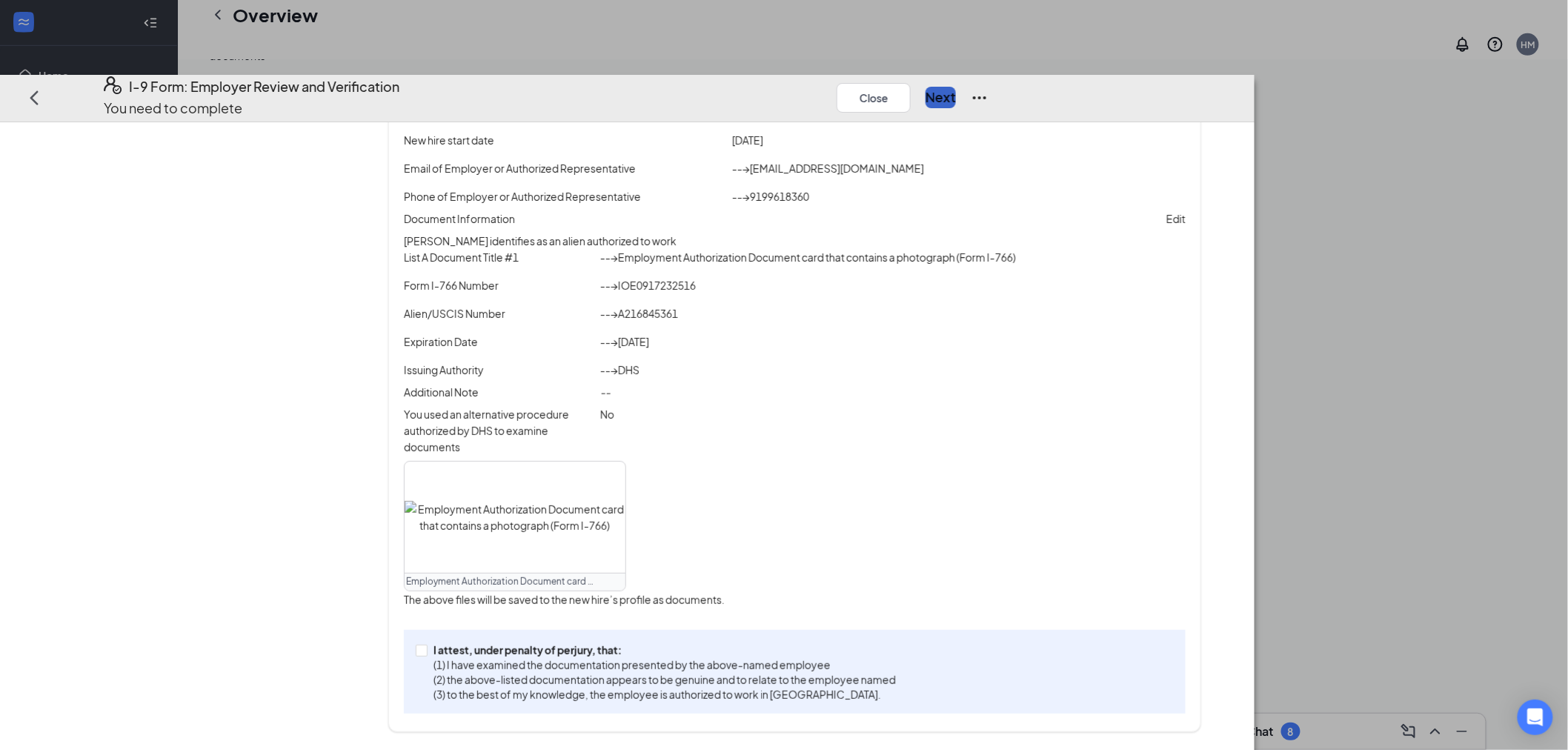
scroll to position [260, 0]
click at [610, 671] on p "(1) I have examined the documentation presented by the above-named employee" at bounding box center [665, 665] width 462 height 15
click at [426, 655] on input "I attest, under penalty of [PERSON_NAME], that: (1) I have examined the documen…" at bounding box center [421, 650] width 11 height 11
checkbox input "true"
click at [956, 88] on button "Next" at bounding box center [940, 97] width 30 height 20
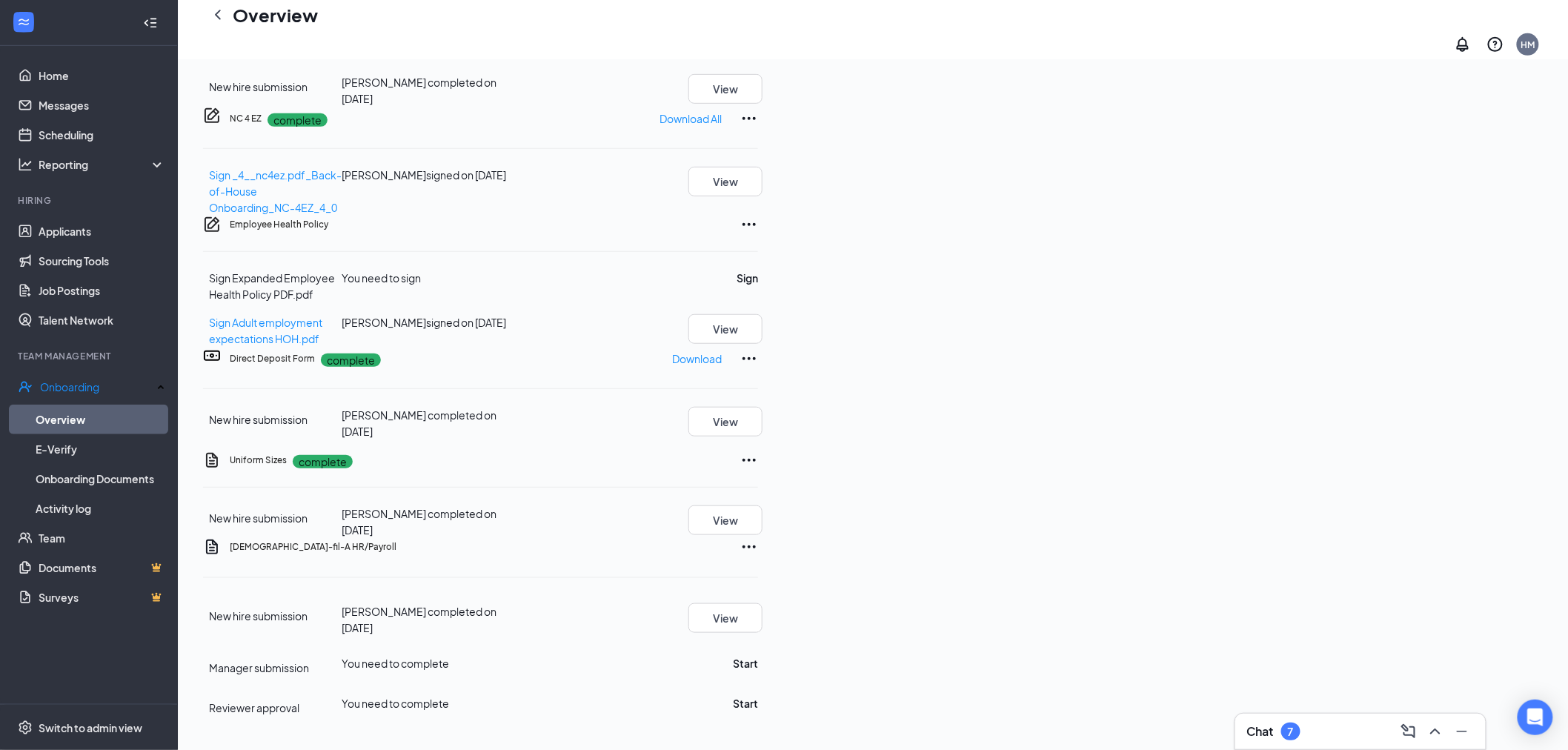
scroll to position [0, 0]
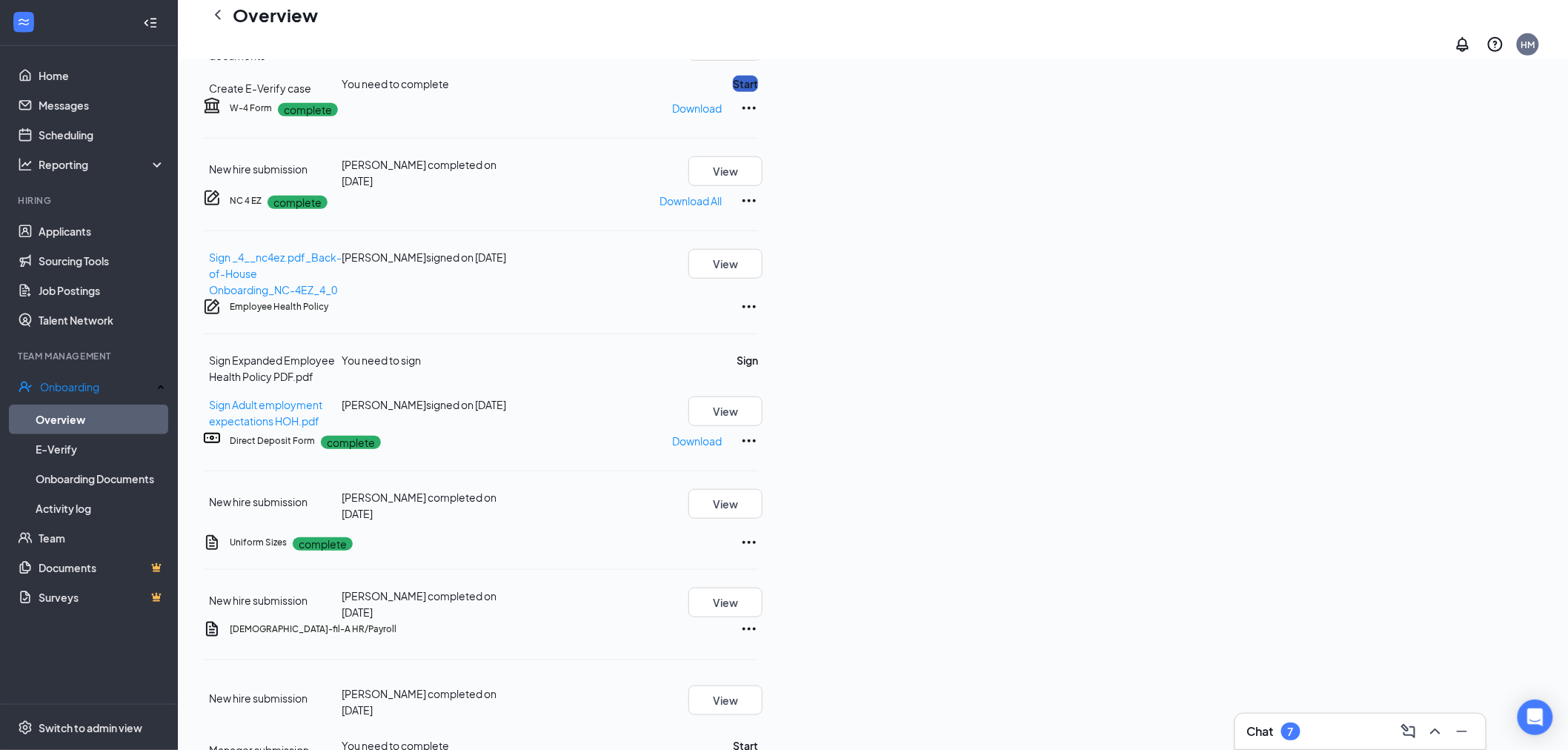
click at [758, 92] on button "Start" at bounding box center [745, 84] width 25 height 17
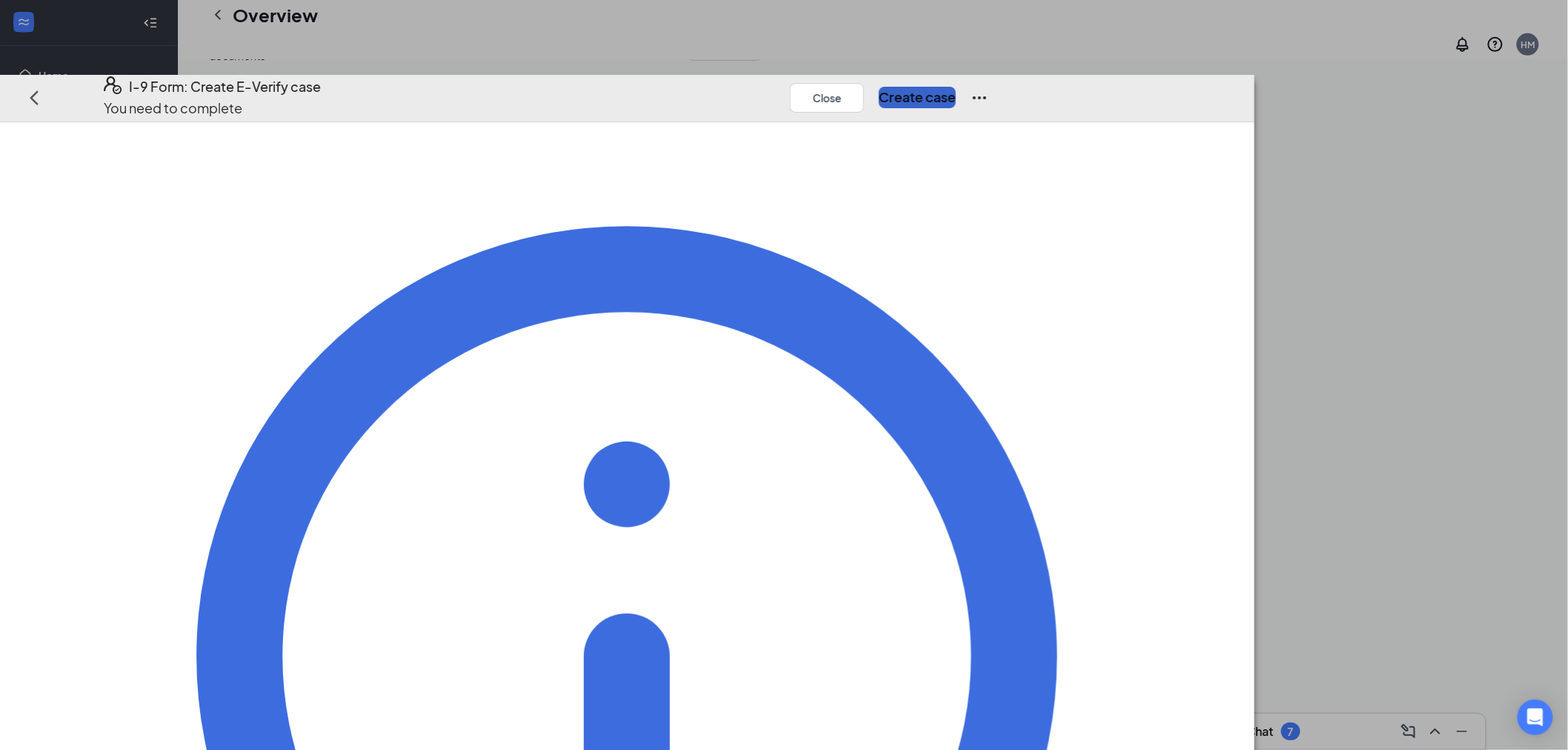
click at [956, 88] on button "Create case" at bounding box center [918, 97] width 77 height 20
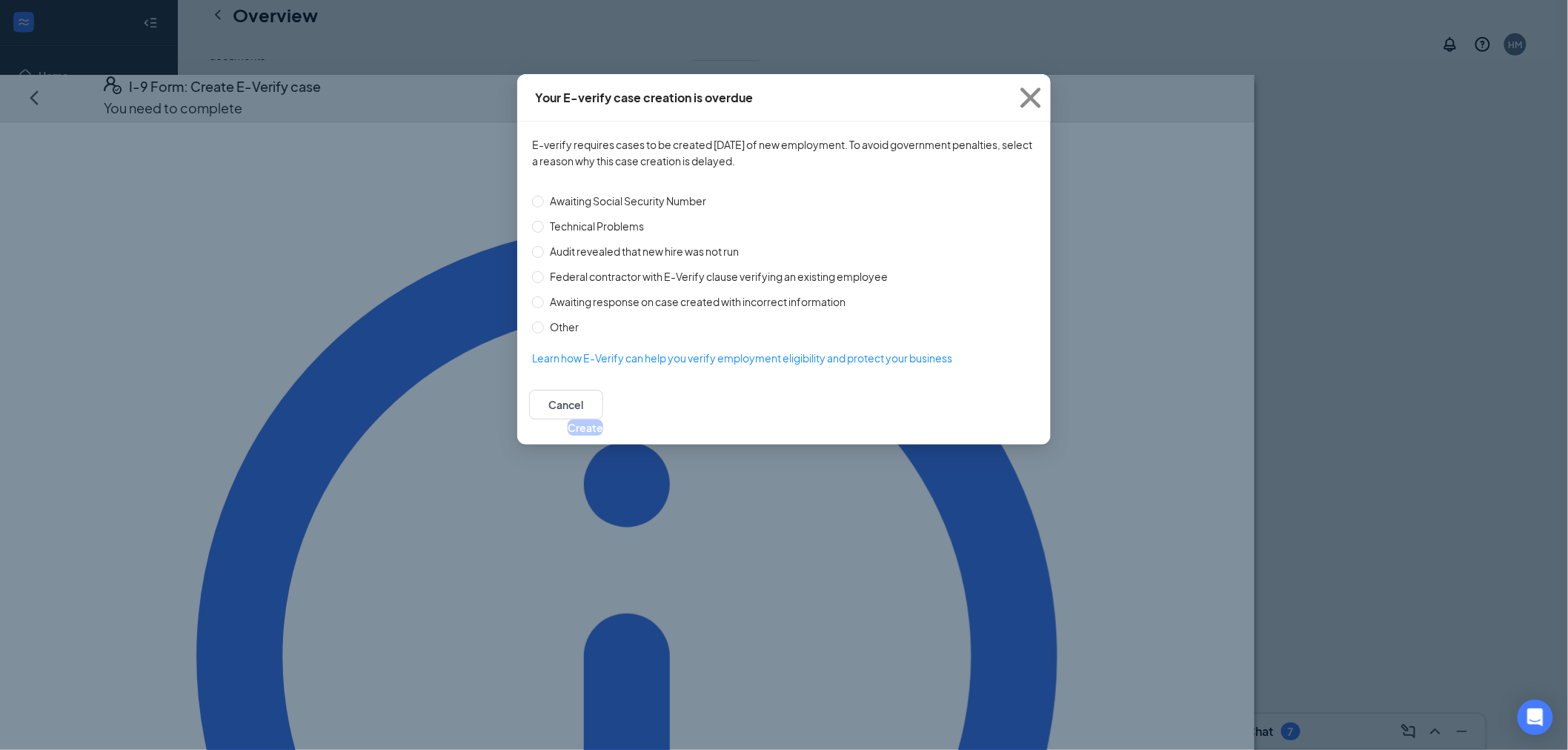
click at [627, 218] on span "Technical Problems" at bounding box center [597, 226] width 106 height 17
click at [544, 221] on input "Technical Problems" at bounding box center [538, 227] width 12 height 12
radio input "true"
click at [603, 419] on button "Create" at bounding box center [585, 427] width 35 height 17
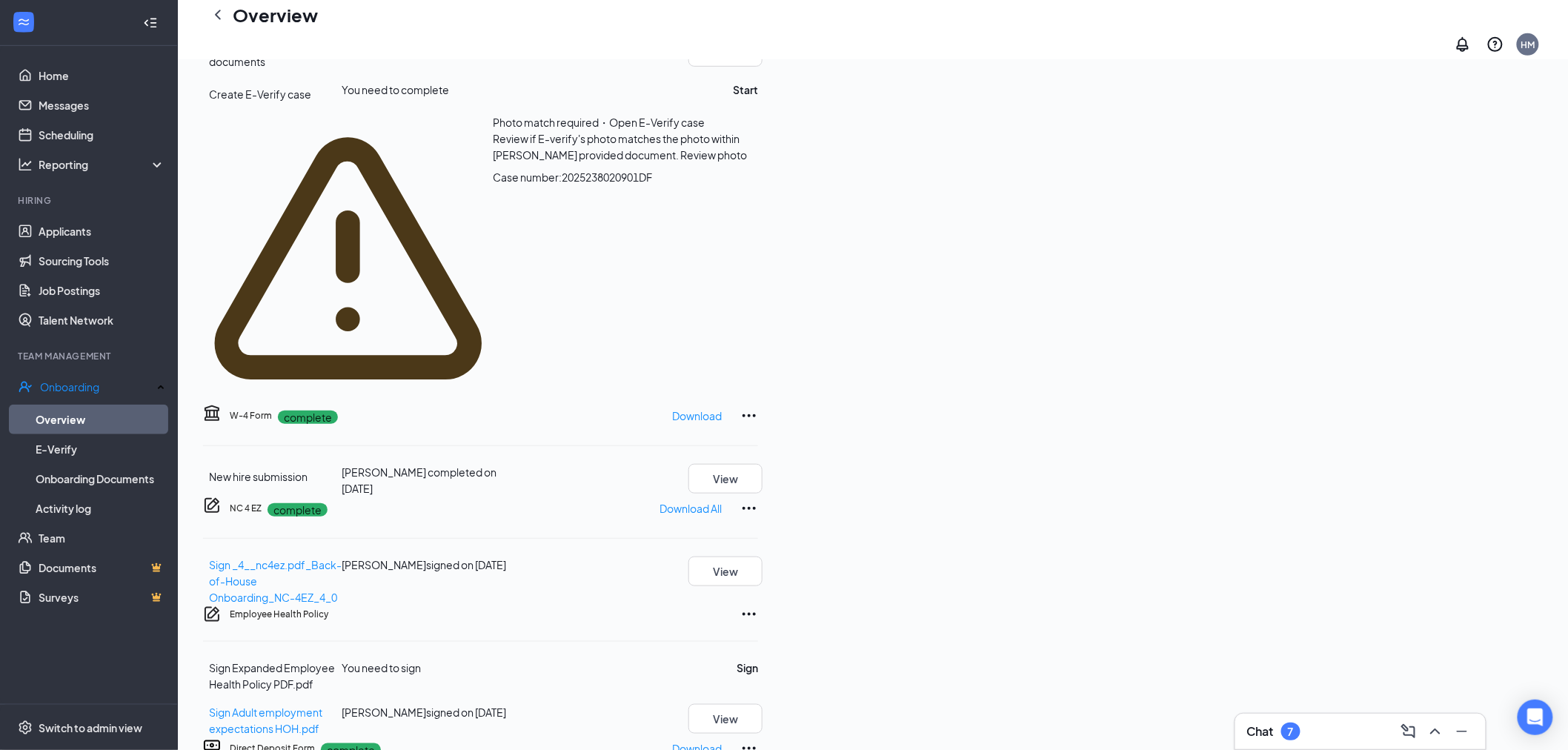
click at [747, 162] on span "Review photo" at bounding box center [714, 155] width 66 height 14
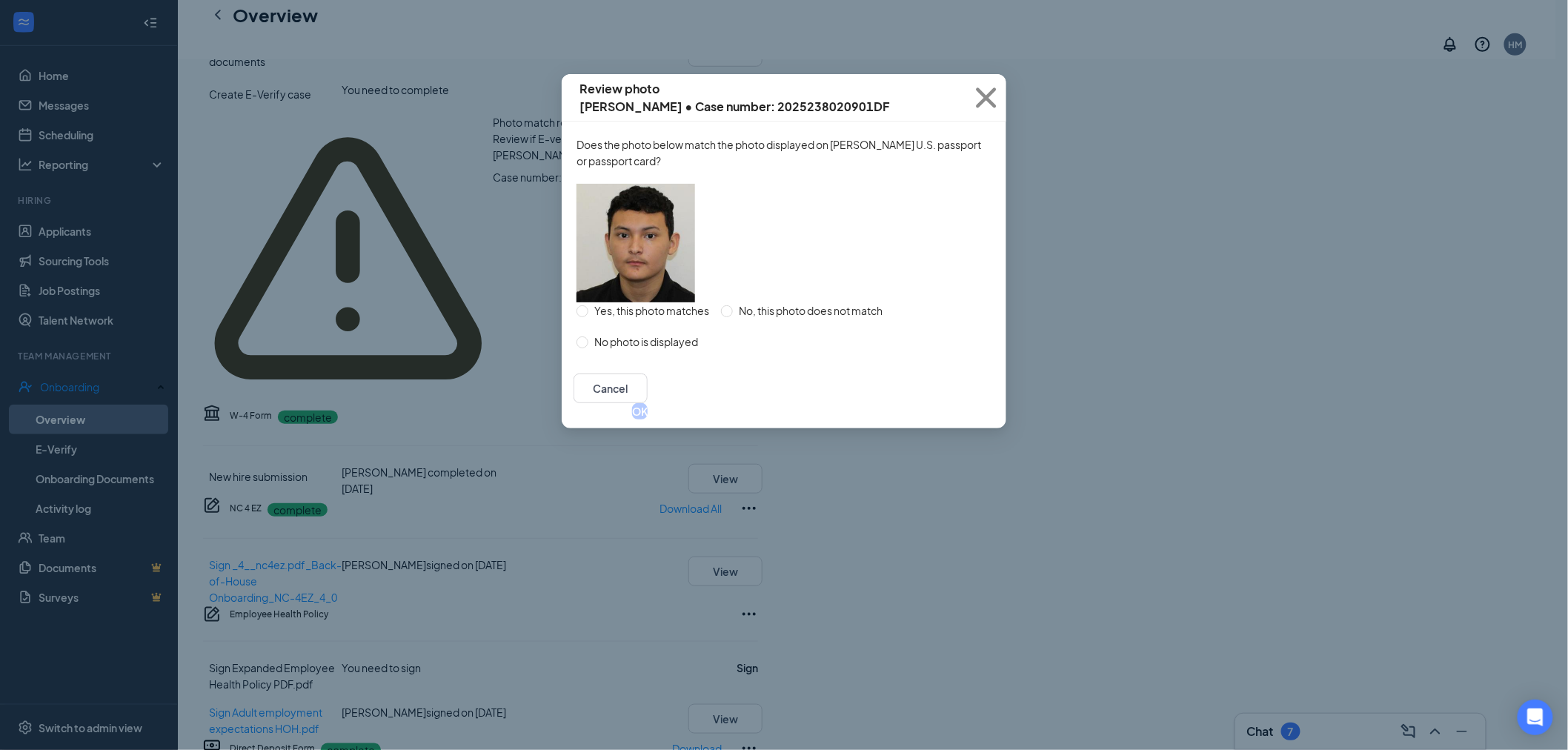
click at [653, 317] on span "Yes, this photo matches" at bounding box center [652, 310] width 127 height 17
click at [588, 317] on input "Yes, this photo matches" at bounding box center [582, 311] width 12 height 12
radio input "true"
click at [647, 419] on button "OK" at bounding box center [640, 412] width 16 height 17
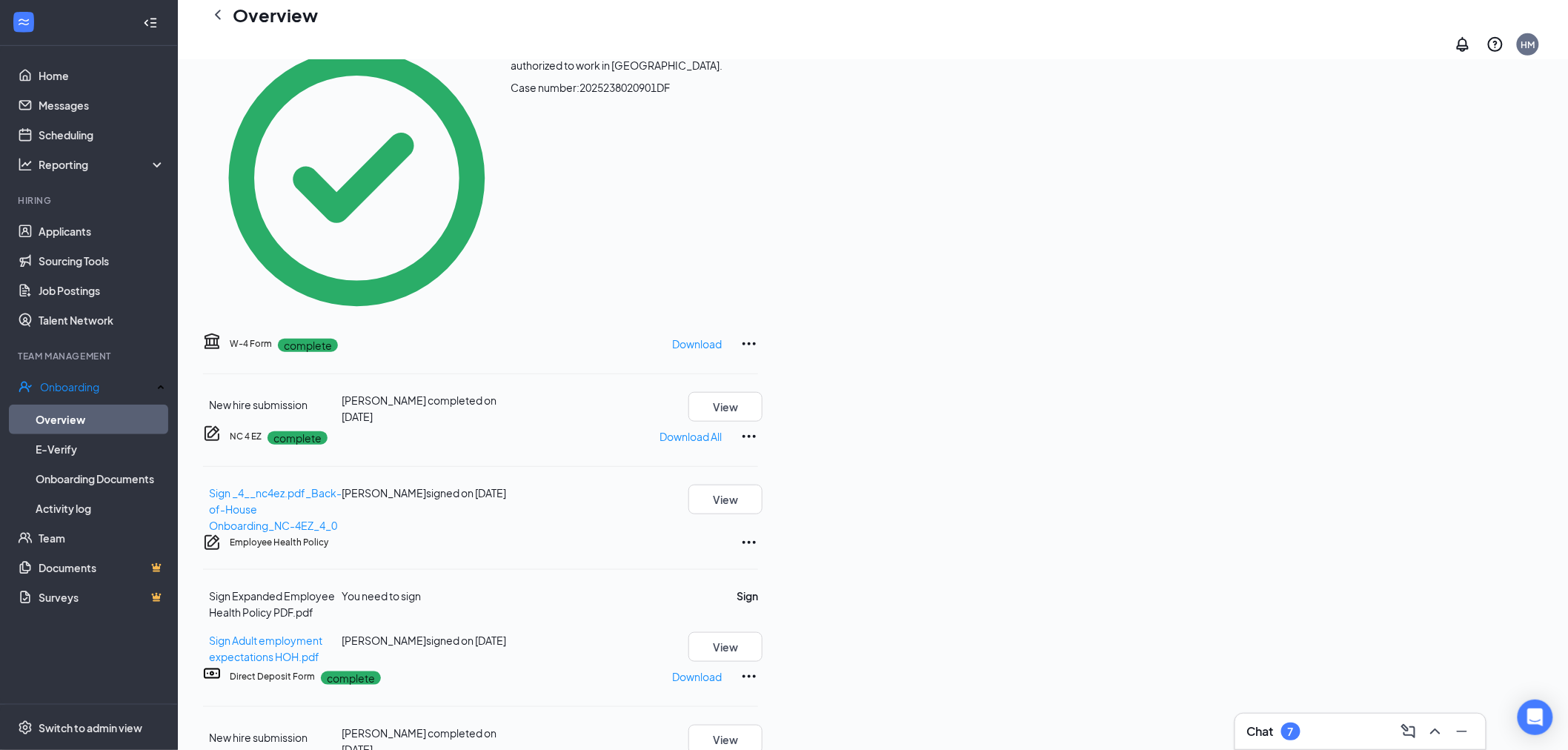
scroll to position [165, 0]
drag, startPoint x: 1375, startPoint y: 468, endPoint x: 1377, endPoint y: 458, distance: 10.2
click at [758, 533] on div "Employee Health Policy Sign Expanded Employee Health Policy PDF.pdf You need to…" at bounding box center [480, 599] width 555 height 131
click at [758, 588] on button "Sign" at bounding box center [747, 596] width 21 height 17
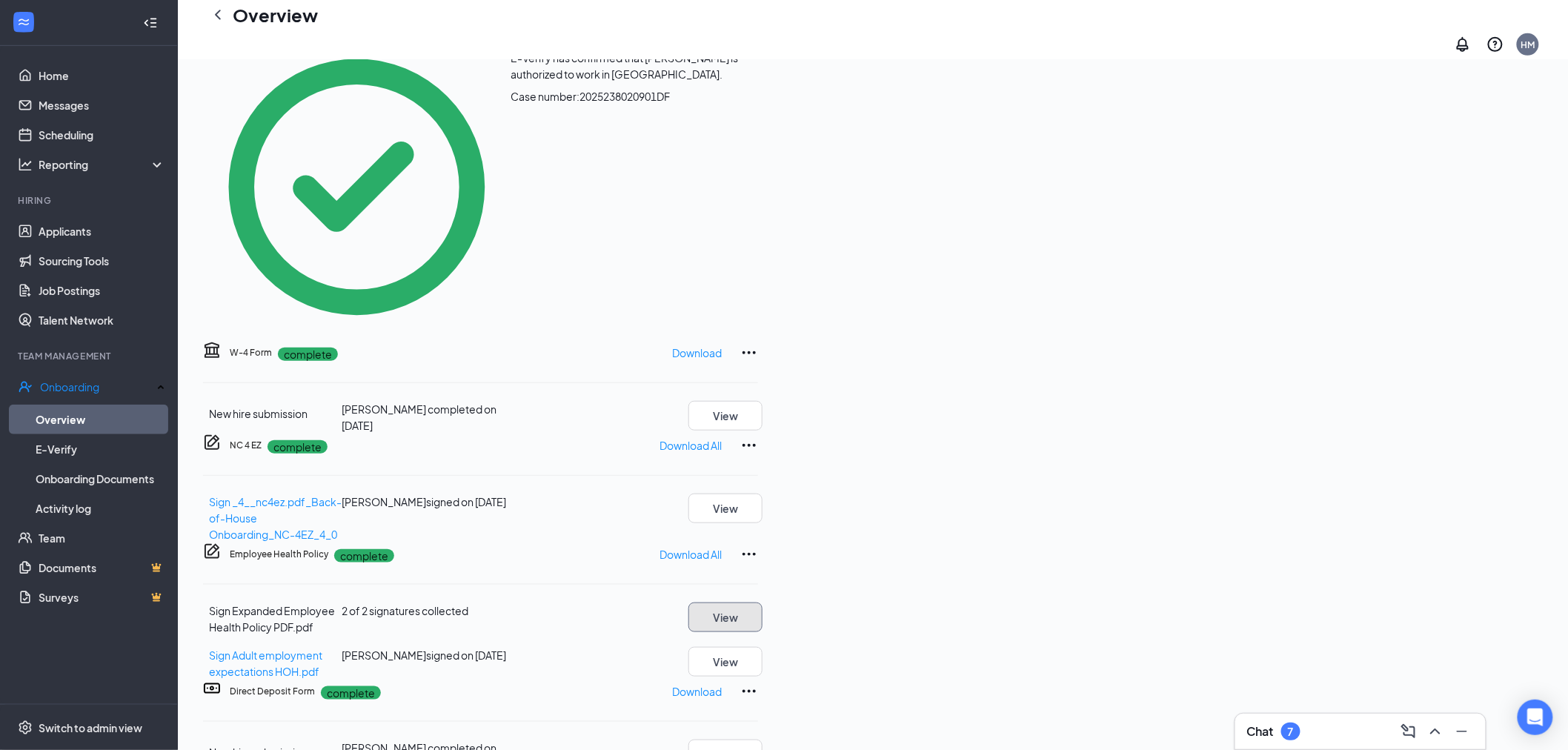
scroll to position [545, 0]
click at [73, 104] on link "Messages" at bounding box center [102, 105] width 127 height 29
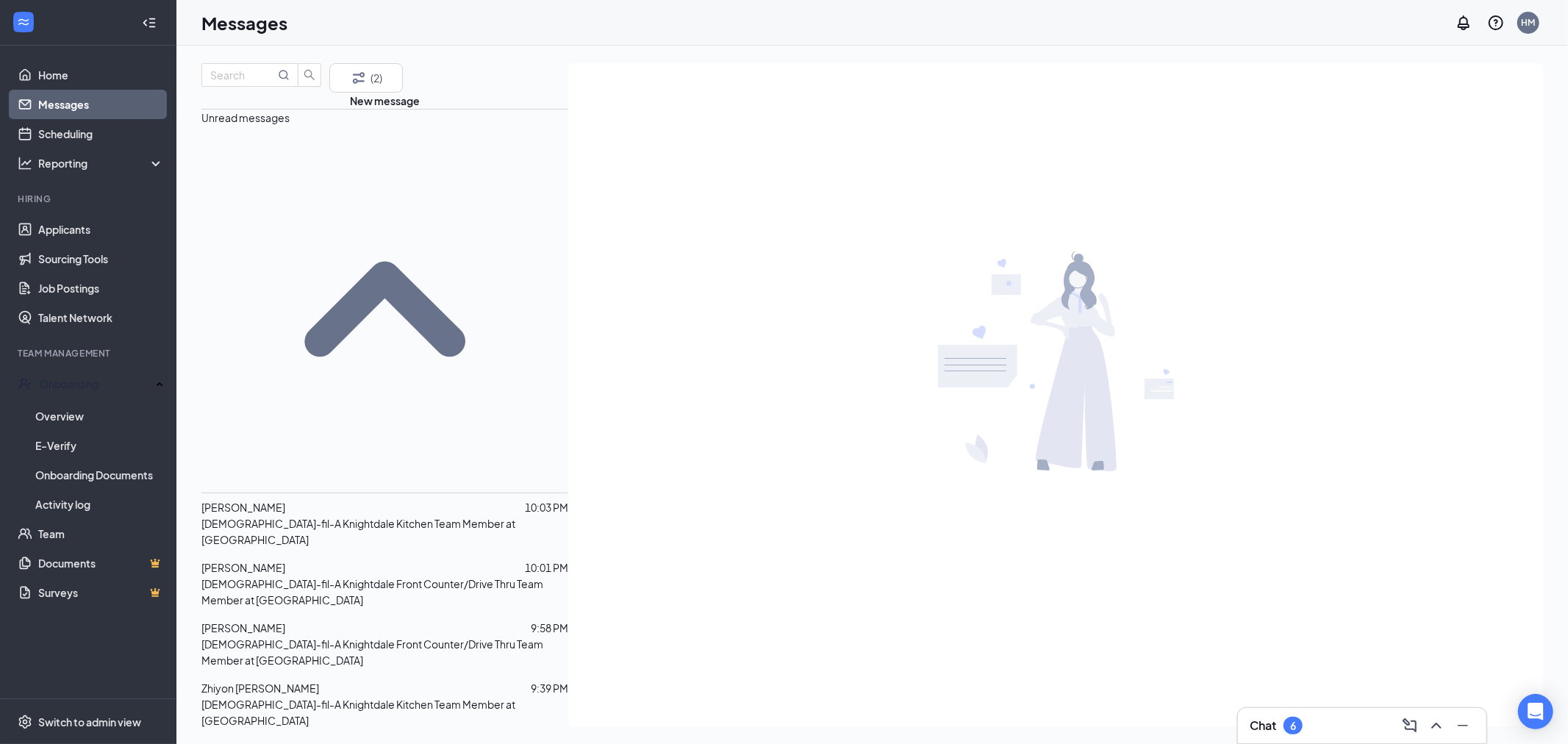
scroll to position [163, 0]
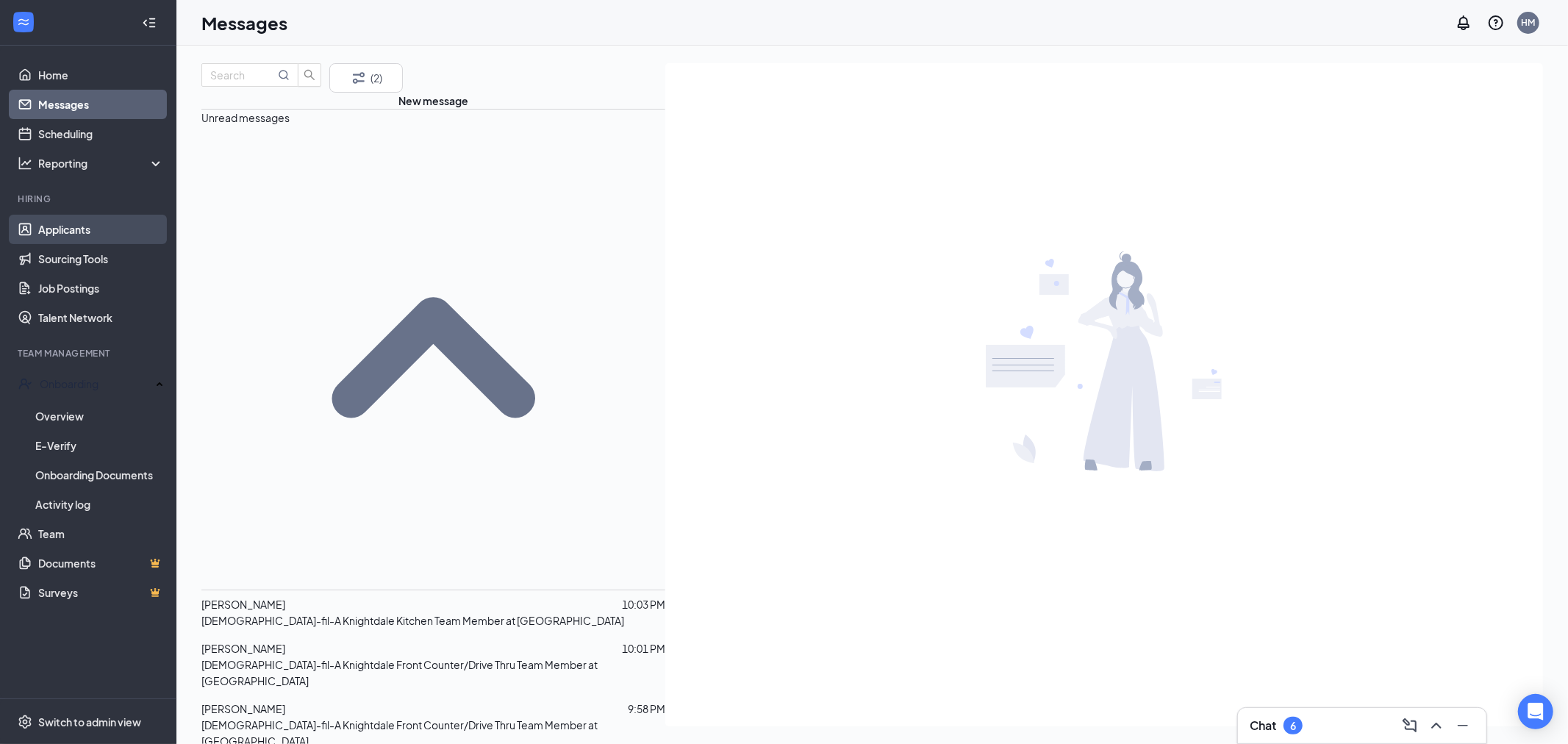
click at [90, 215] on link "Applicants" at bounding box center [101, 229] width 126 height 29
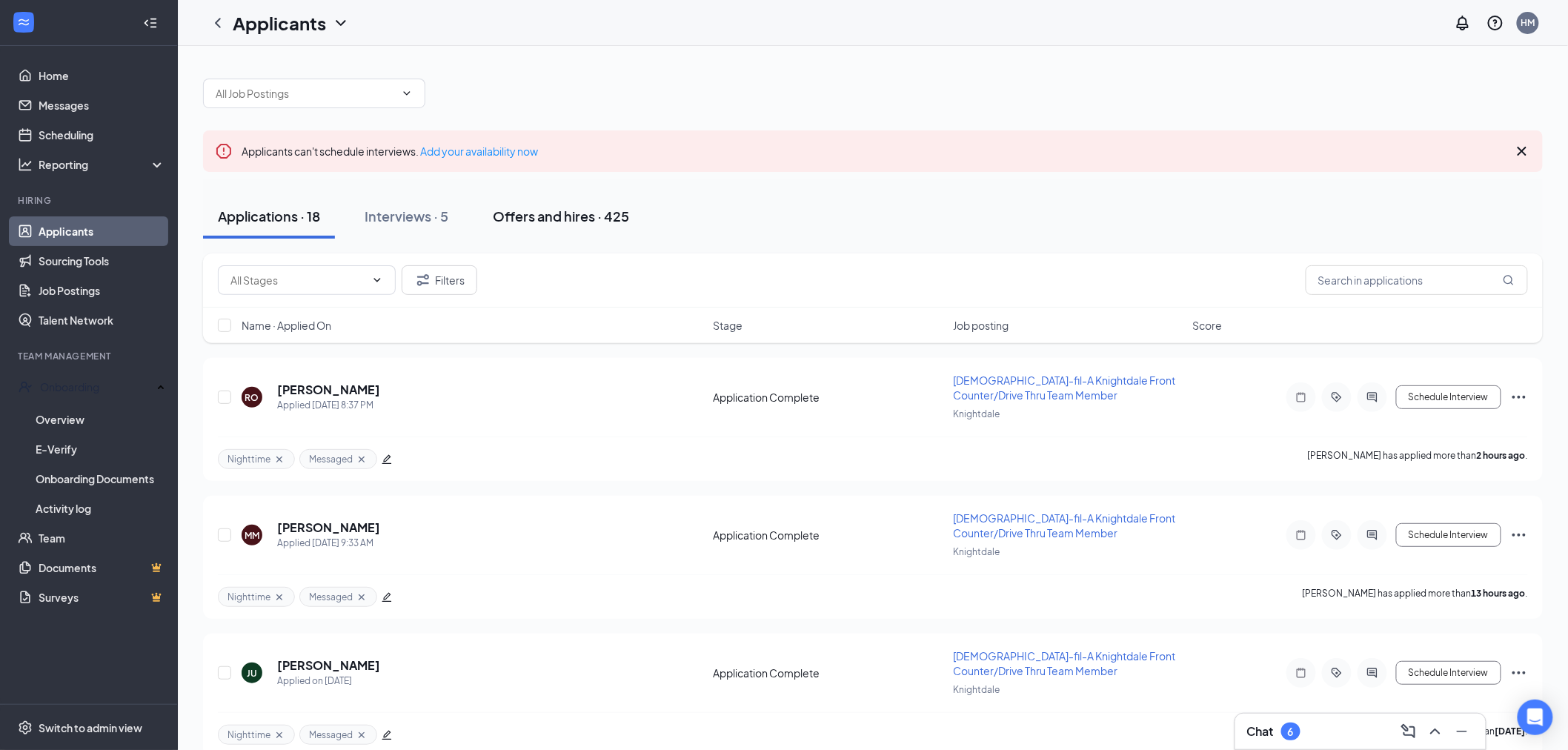
click at [553, 212] on div "Offers and hires · 425" at bounding box center [560, 216] width 137 height 19
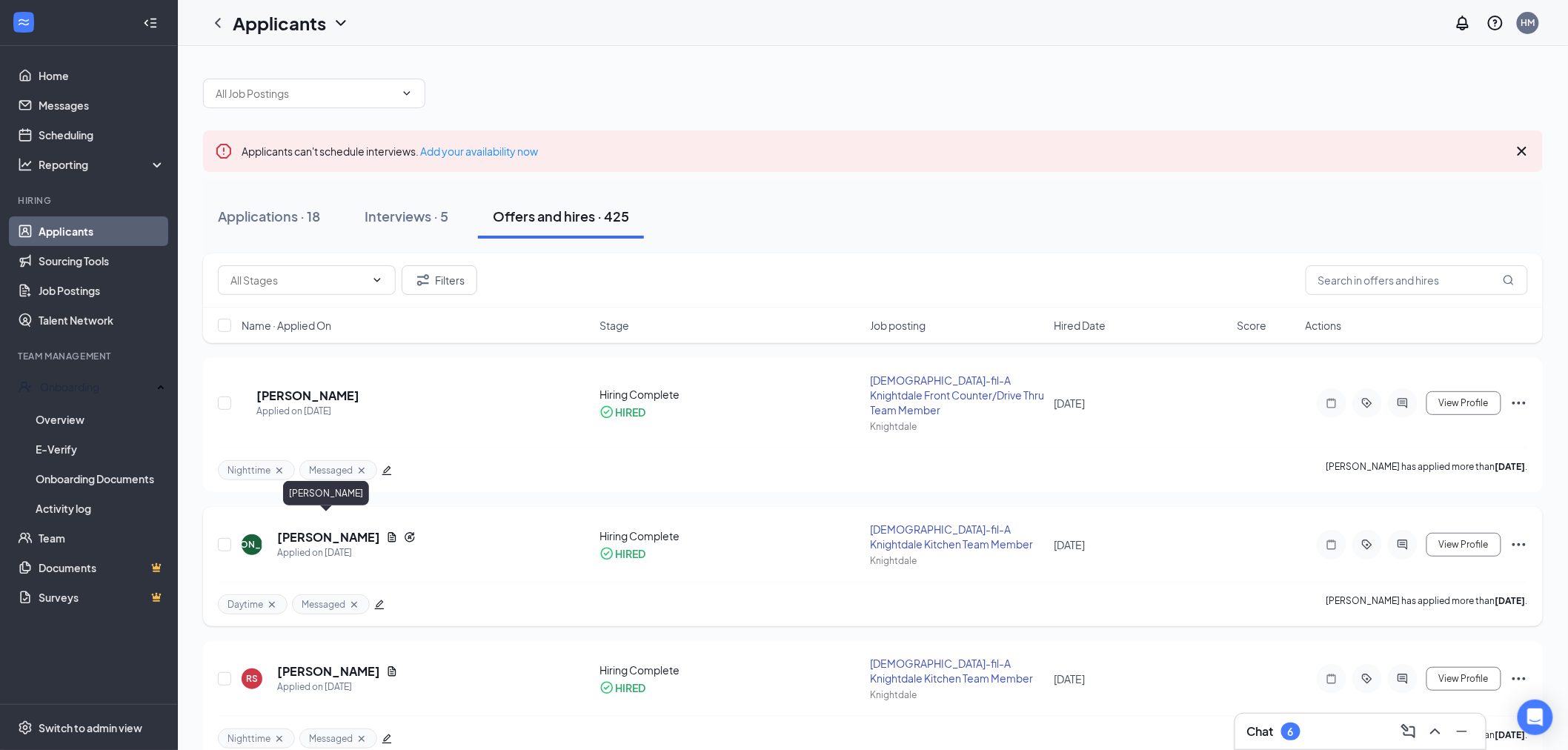
click at [313, 529] on h5 "[PERSON_NAME]" at bounding box center [329, 537] width 103 height 17
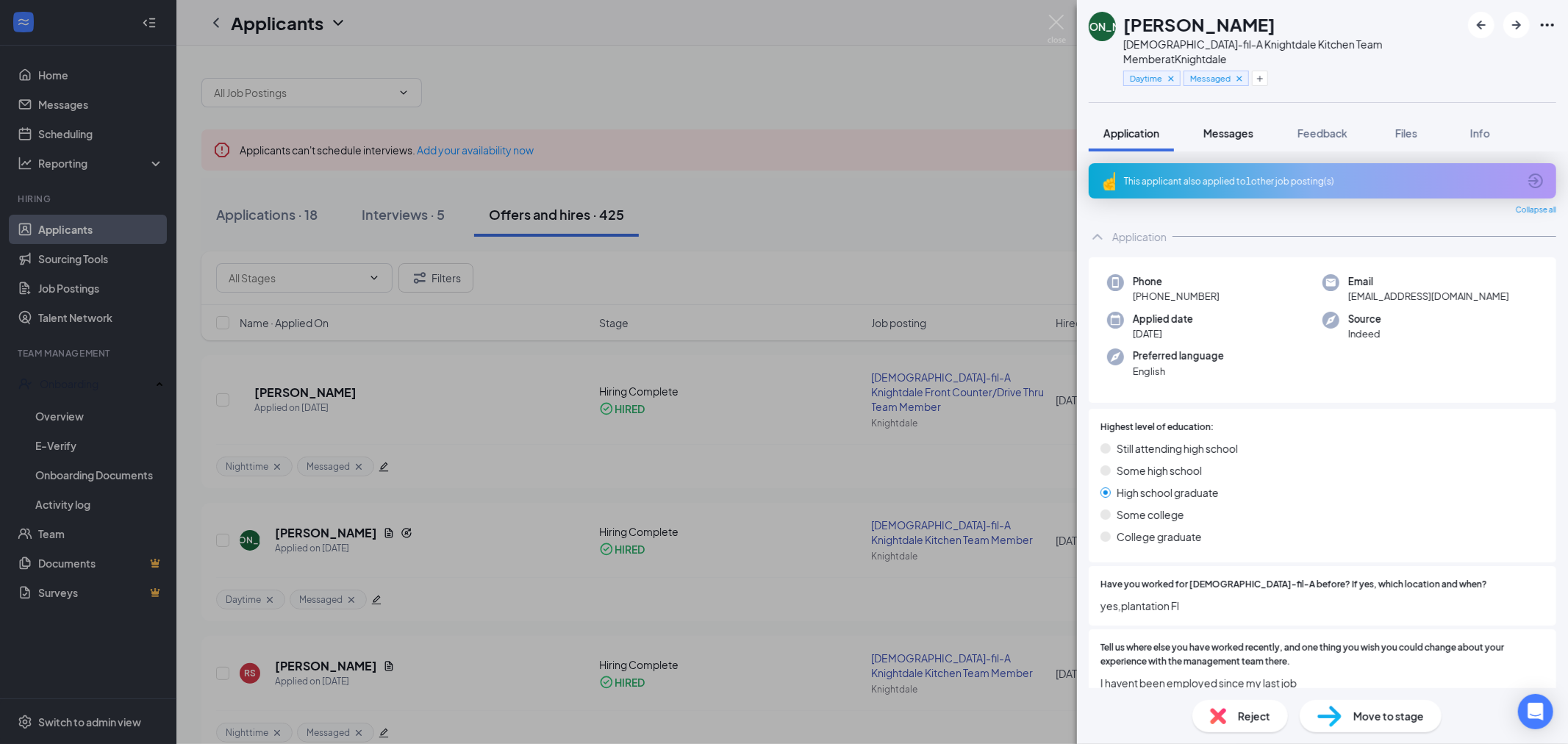
click at [1208, 127] on button "Messages" at bounding box center [1228, 133] width 79 height 37
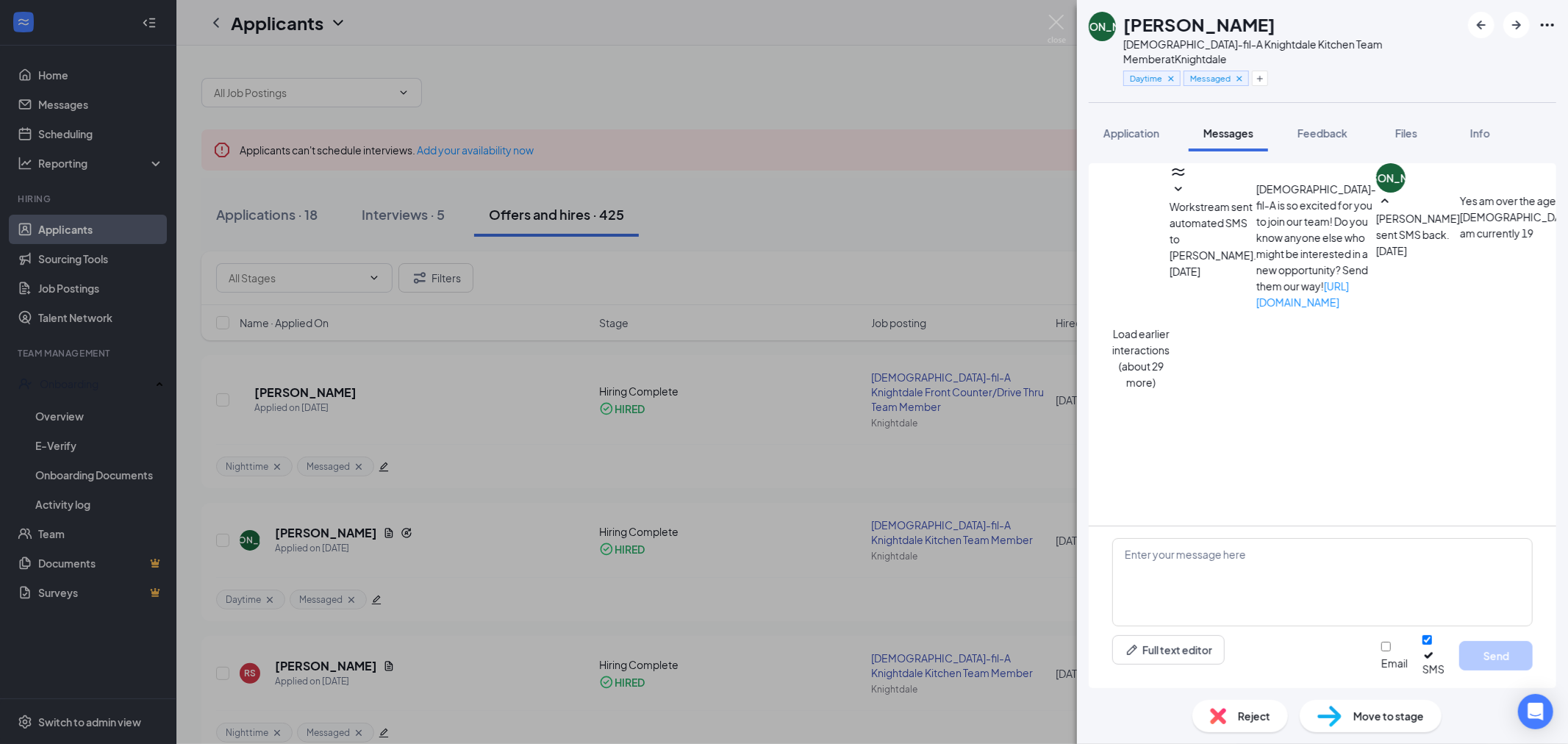
click at [1169, 326] on button "Load earlier interactions (about 29 more)" at bounding box center [1140, 358] width 58 height 64
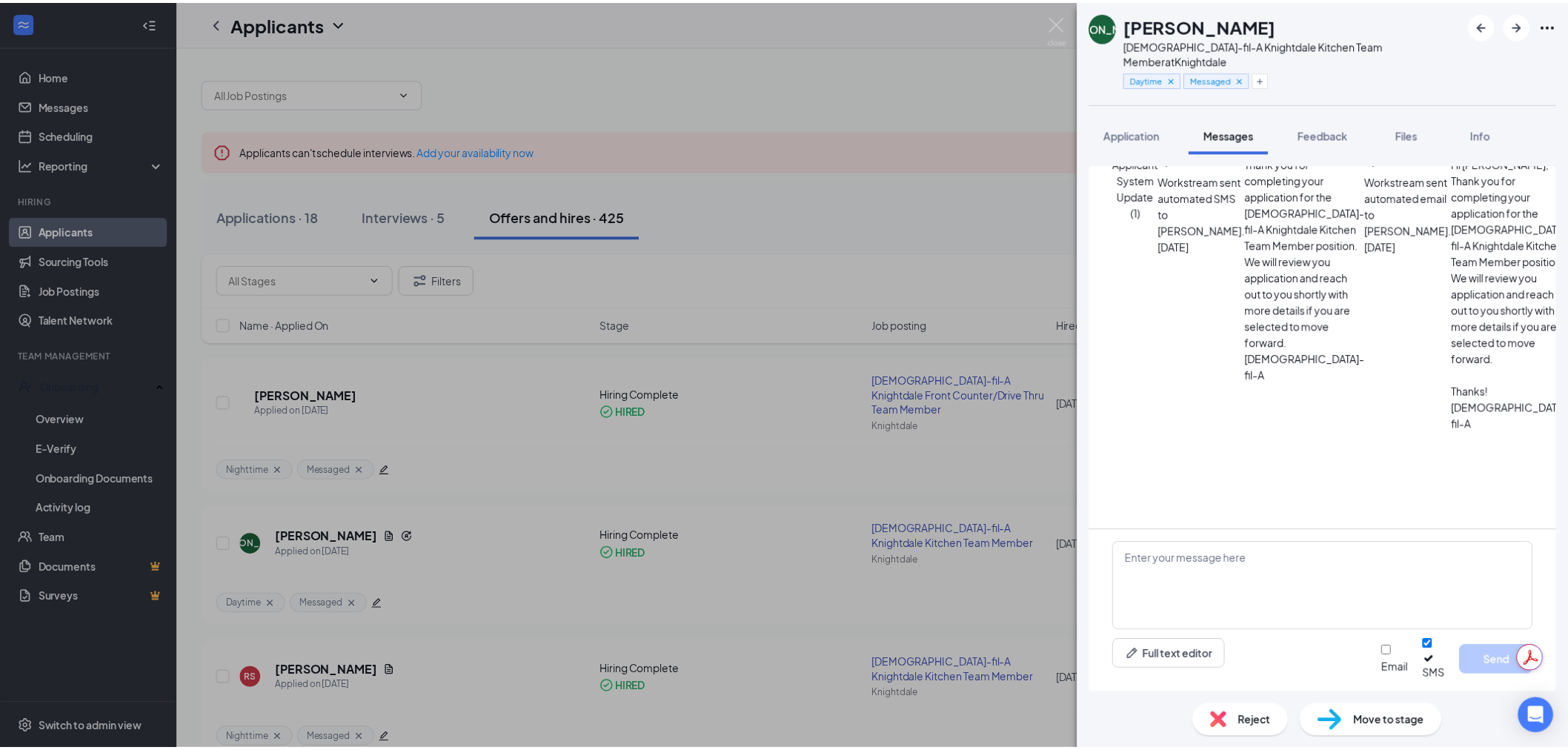
scroll to position [1482, 0]
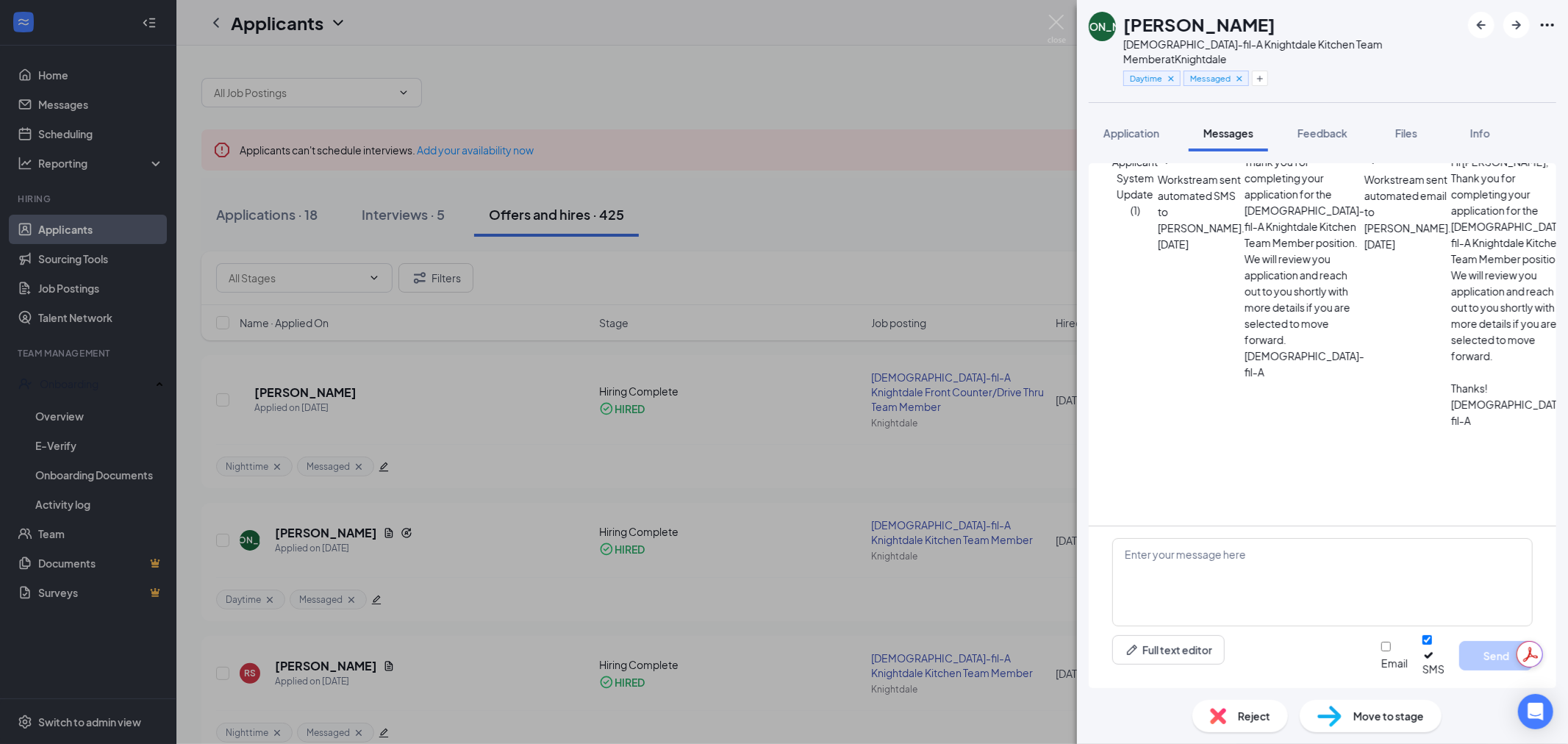
click at [445, 406] on div "[PERSON_NAME][DEMOGRAPHIC_DATA]-fil-A Knightdale Kitchen Team Member at [GEOGRA…" at bounding box center [784, 372] width 1568 height 744
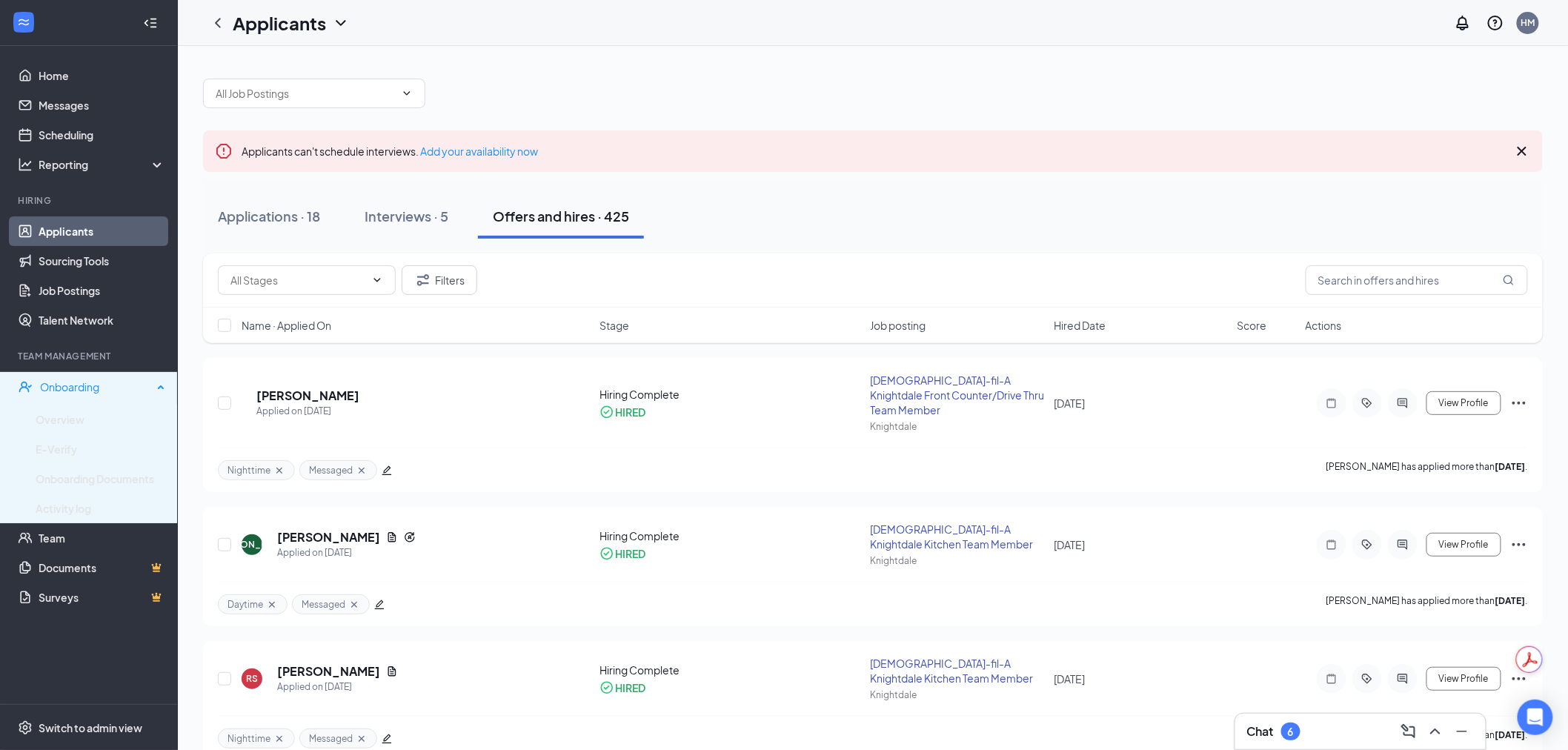
click at [65, 387] on div "Onboarding" at bounding box center [96, 387] width 113 height 15
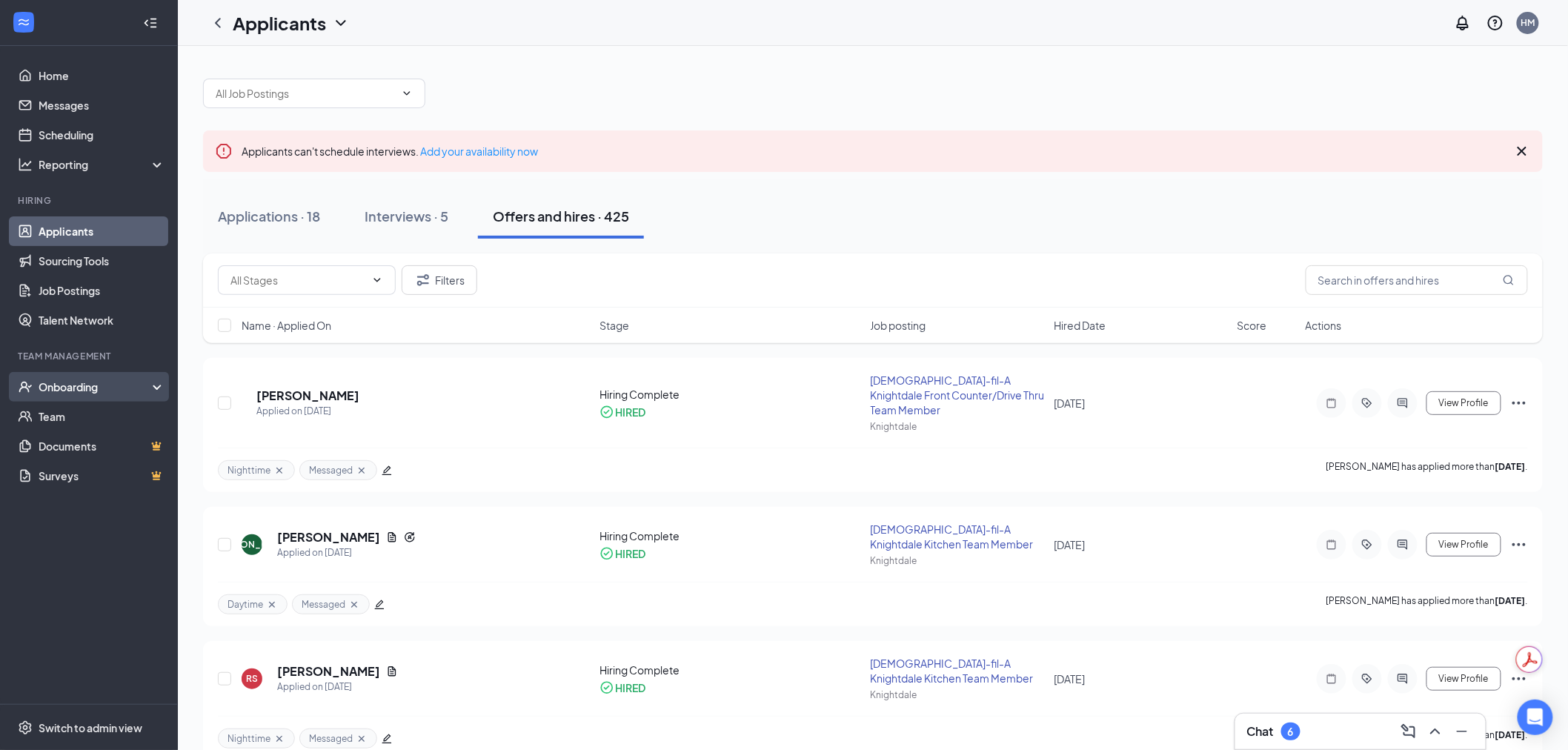
click at [67, 383] on div "Onboarding" at bounding box center [95, 387] width 114 height 15
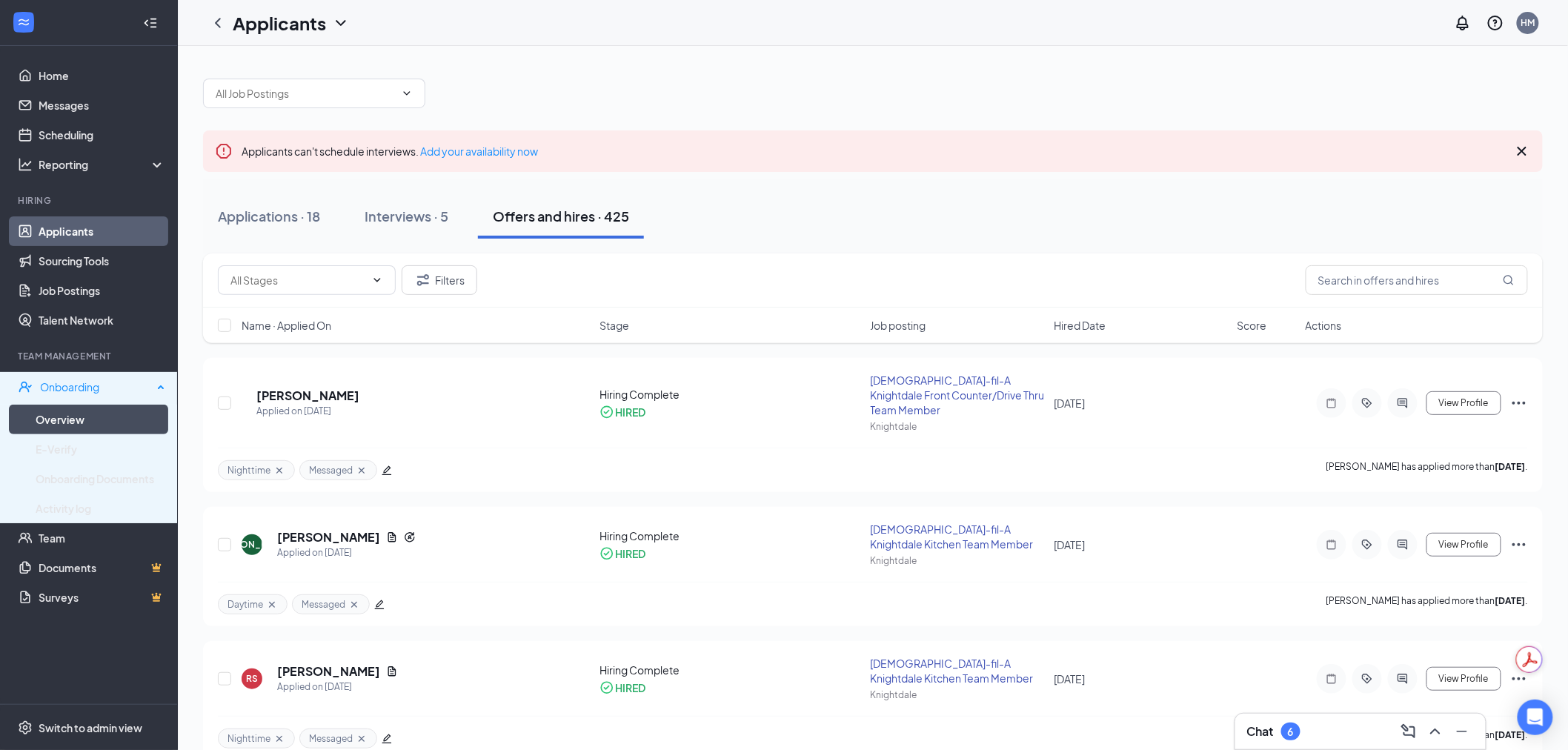
click at [67, 406] on link "Overview" at bounding box center [100, 419] width 130 height 29
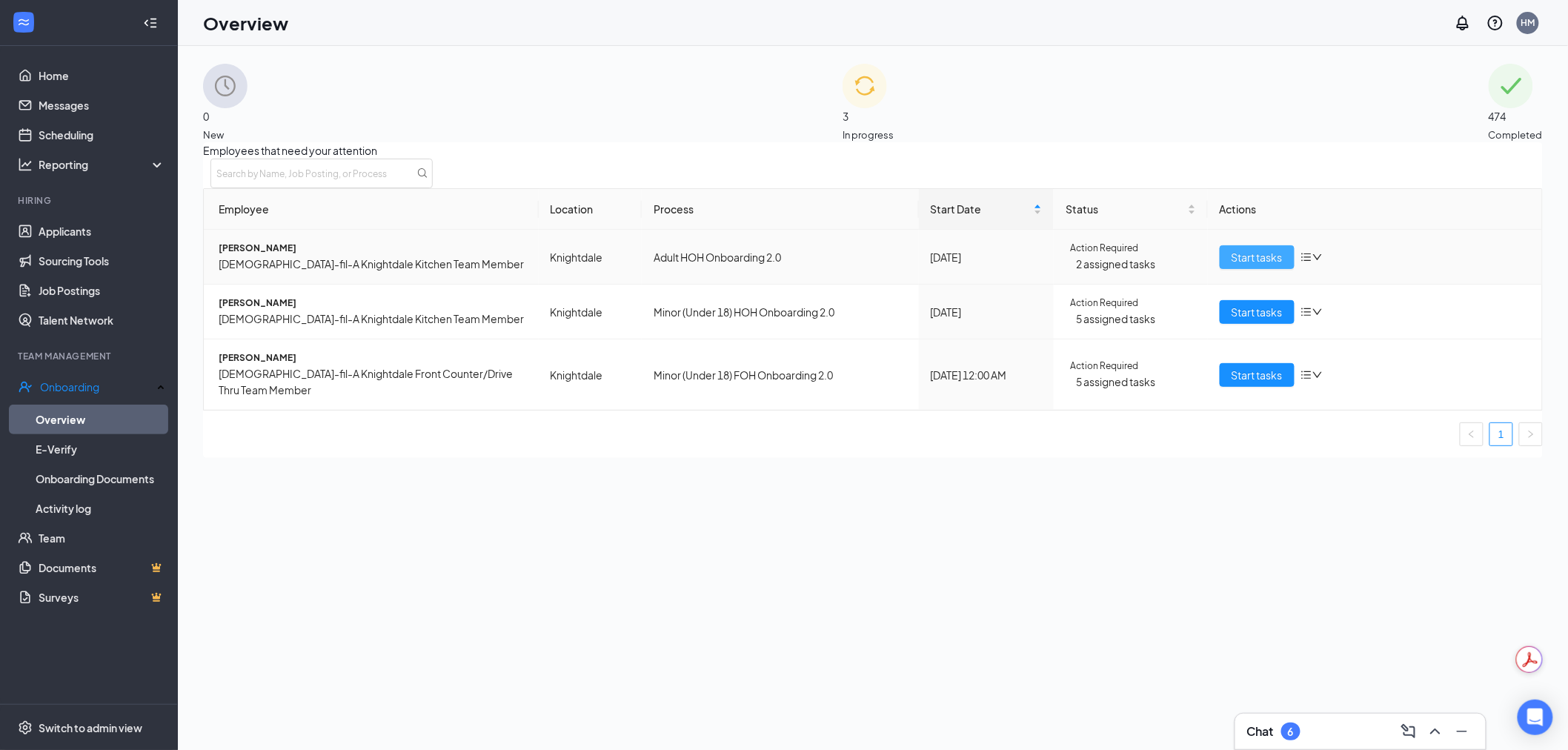
click at [1252, 265] on span "Start tasks" at bounding box center [1257, 258] width 51 height 17
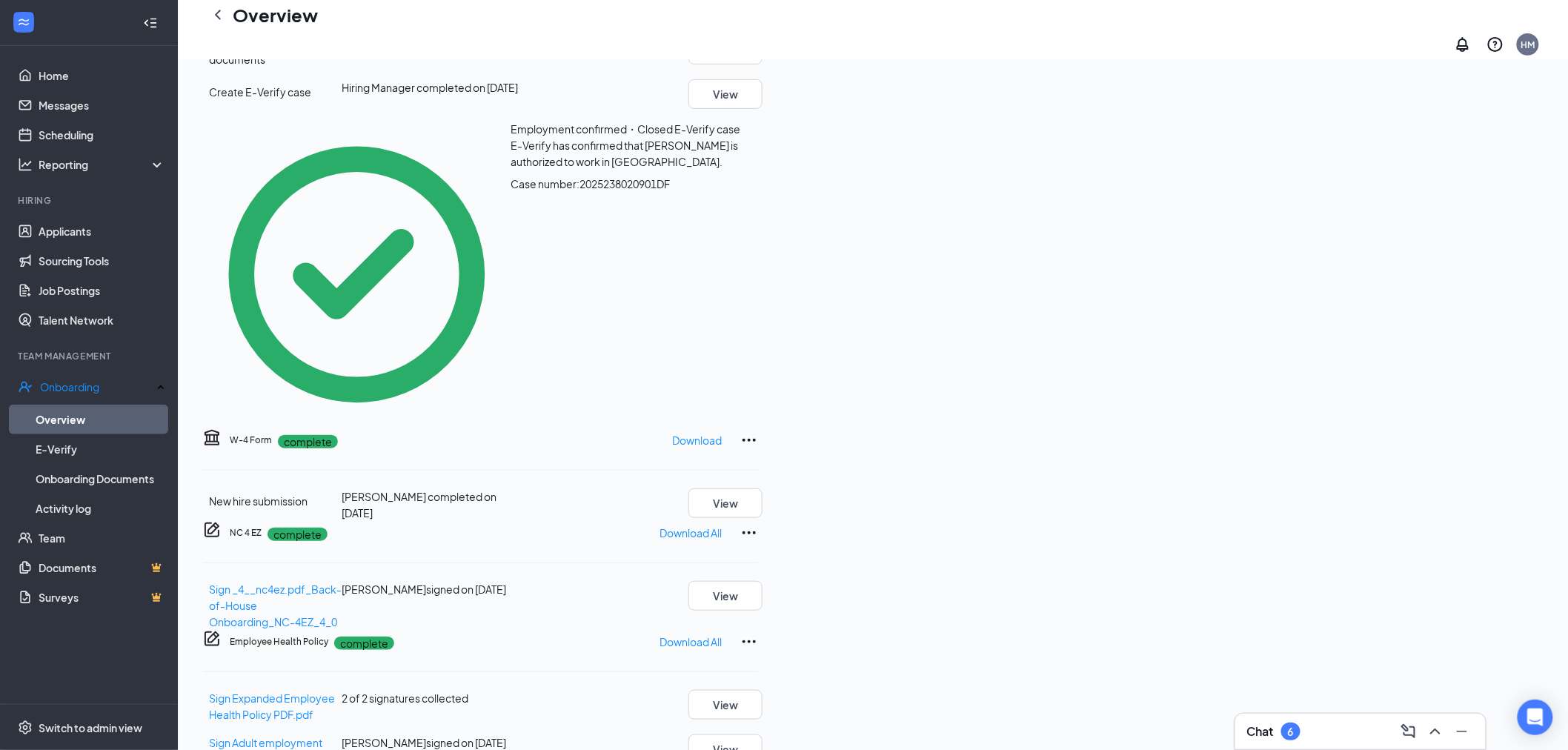
scroll to position [247, 0]
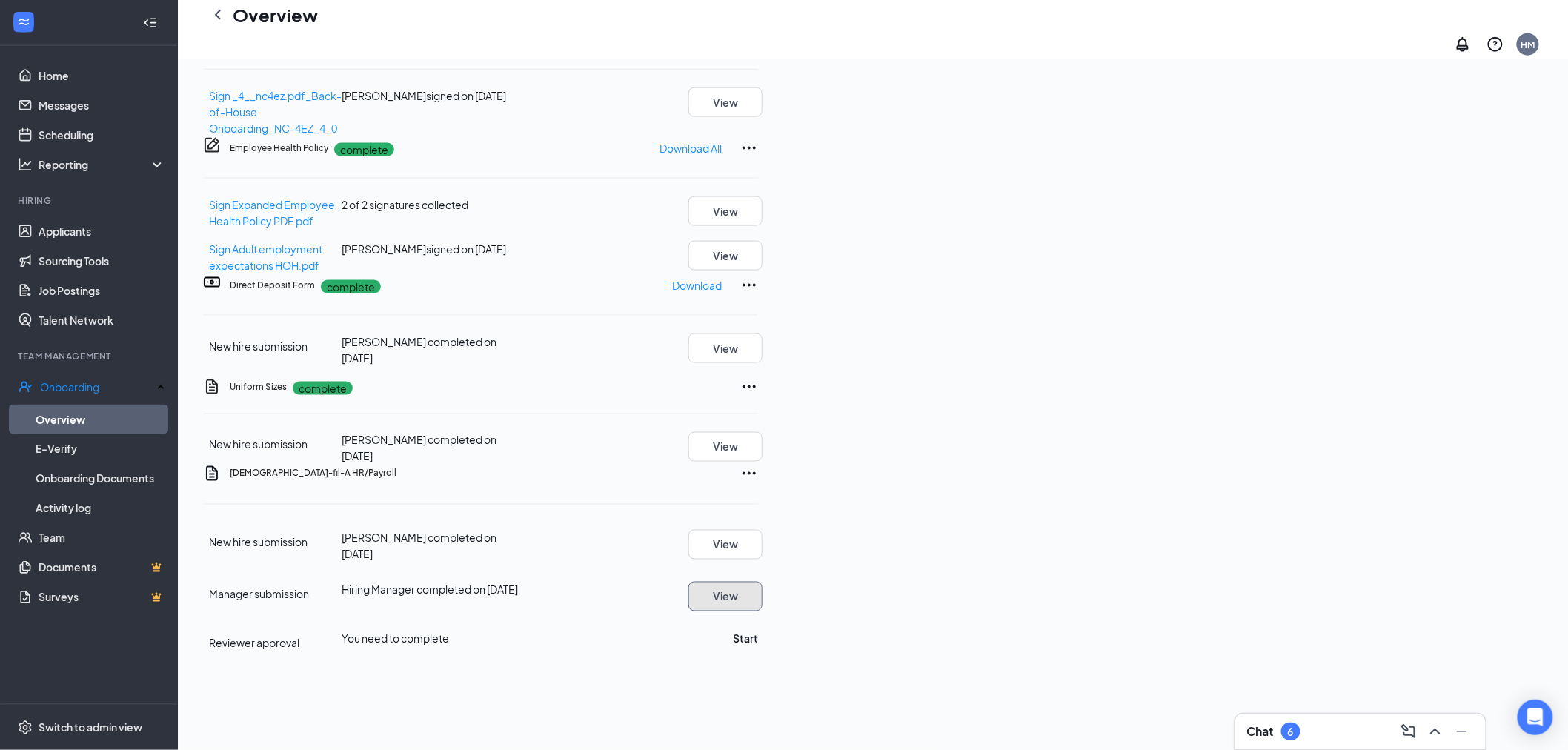
scroll to position [782, 0]
click at [758, 631] on button "Start" at bounding box center [745, 639] width 25 height 17
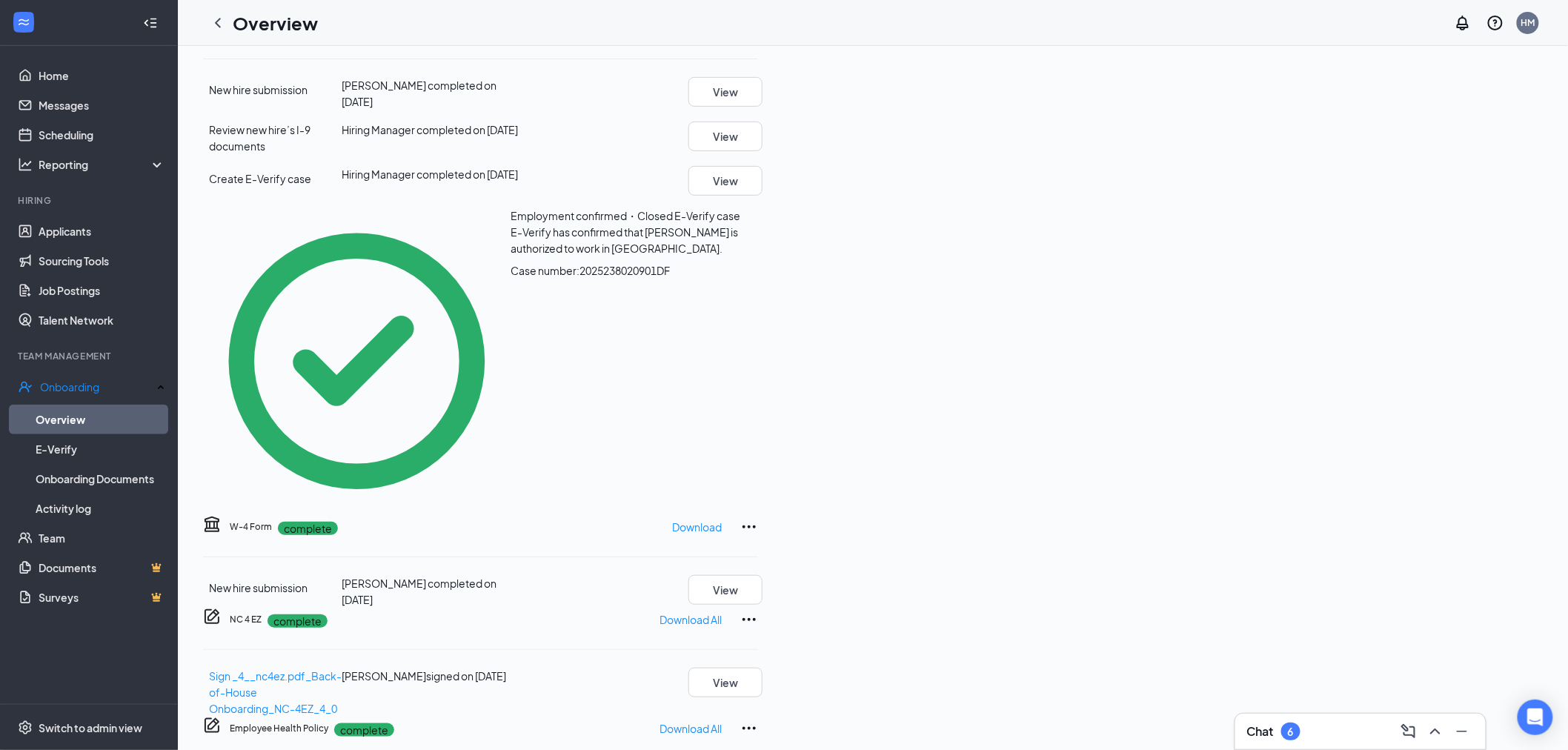
scroll to position [0, 0]
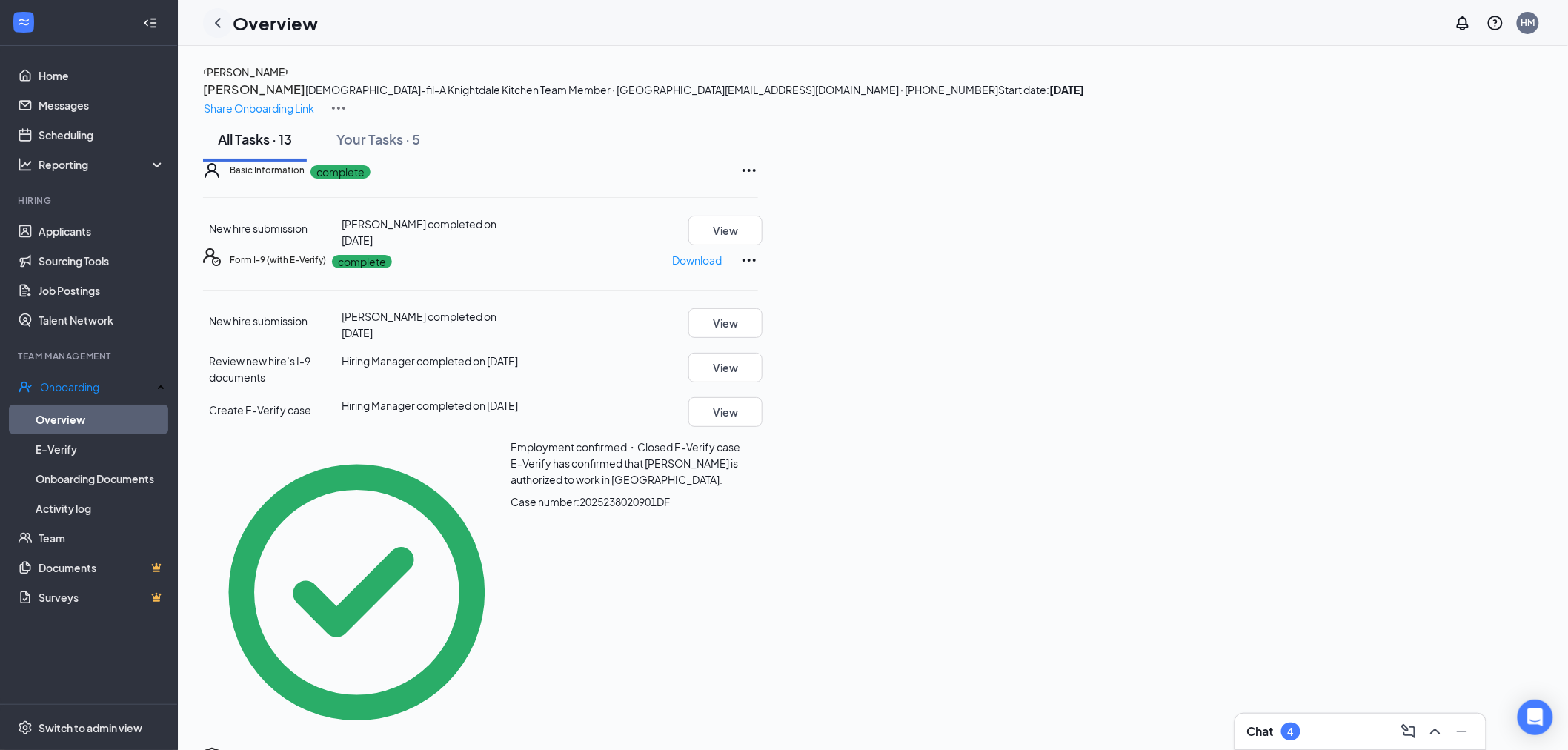
click at [220, 28] on icon "ChevronLeft" at bounding box center [218, 23] width 18 height 18
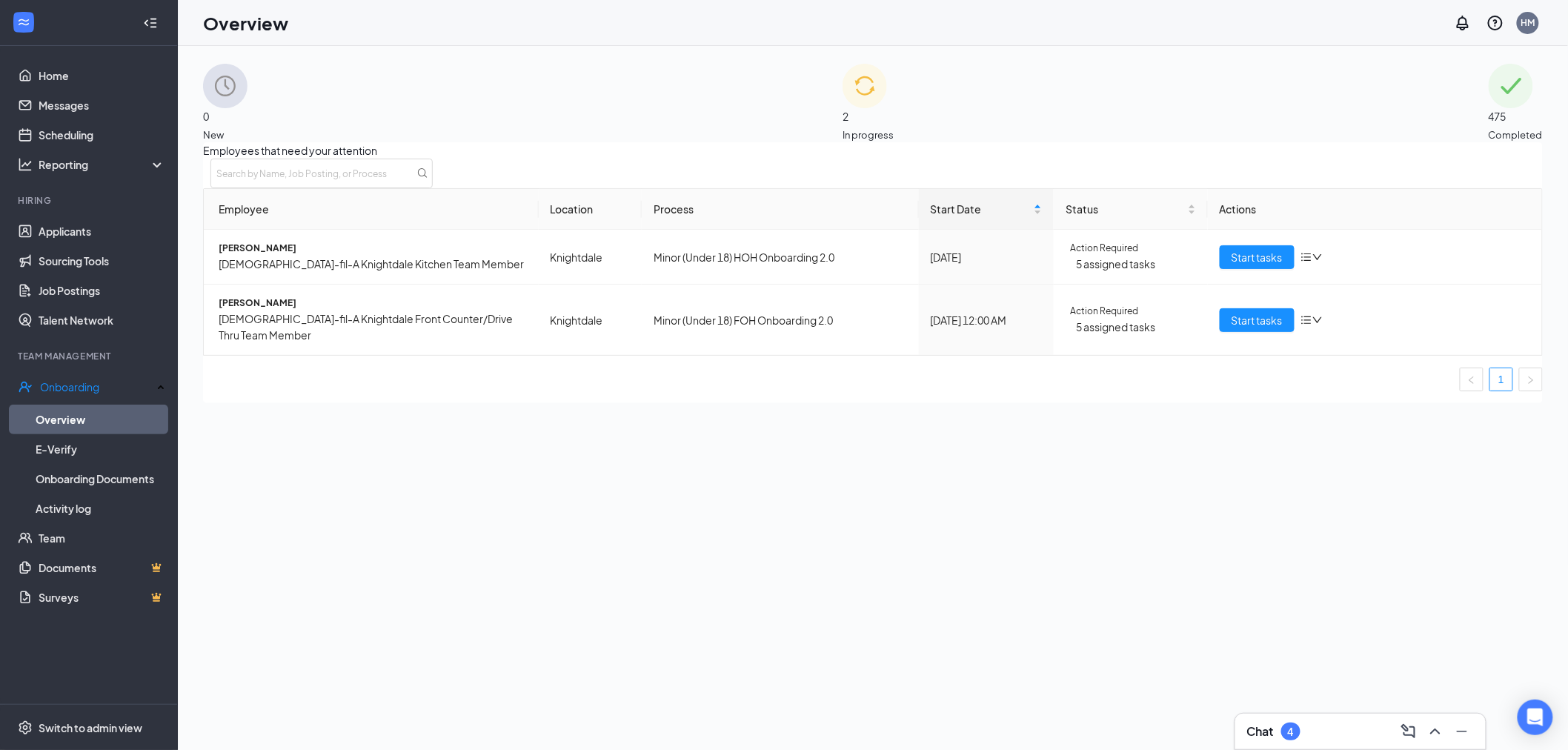
click at [1489, 110] on span "475" at bounding box center [1516, 116] width 54 height 17
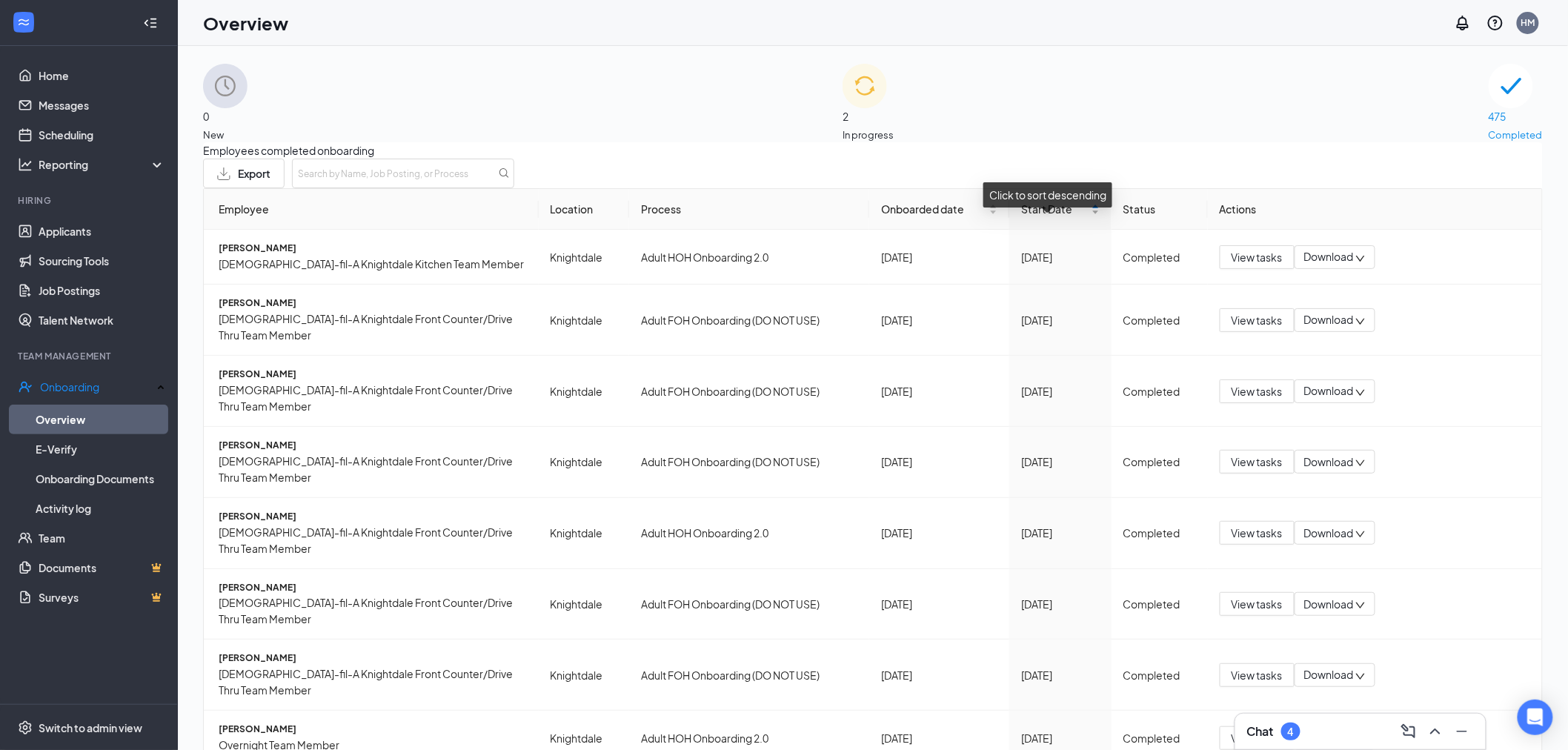
click at [1073, 217] on span "Start Date" at bounding box center [1054, 209] width 67 height 17
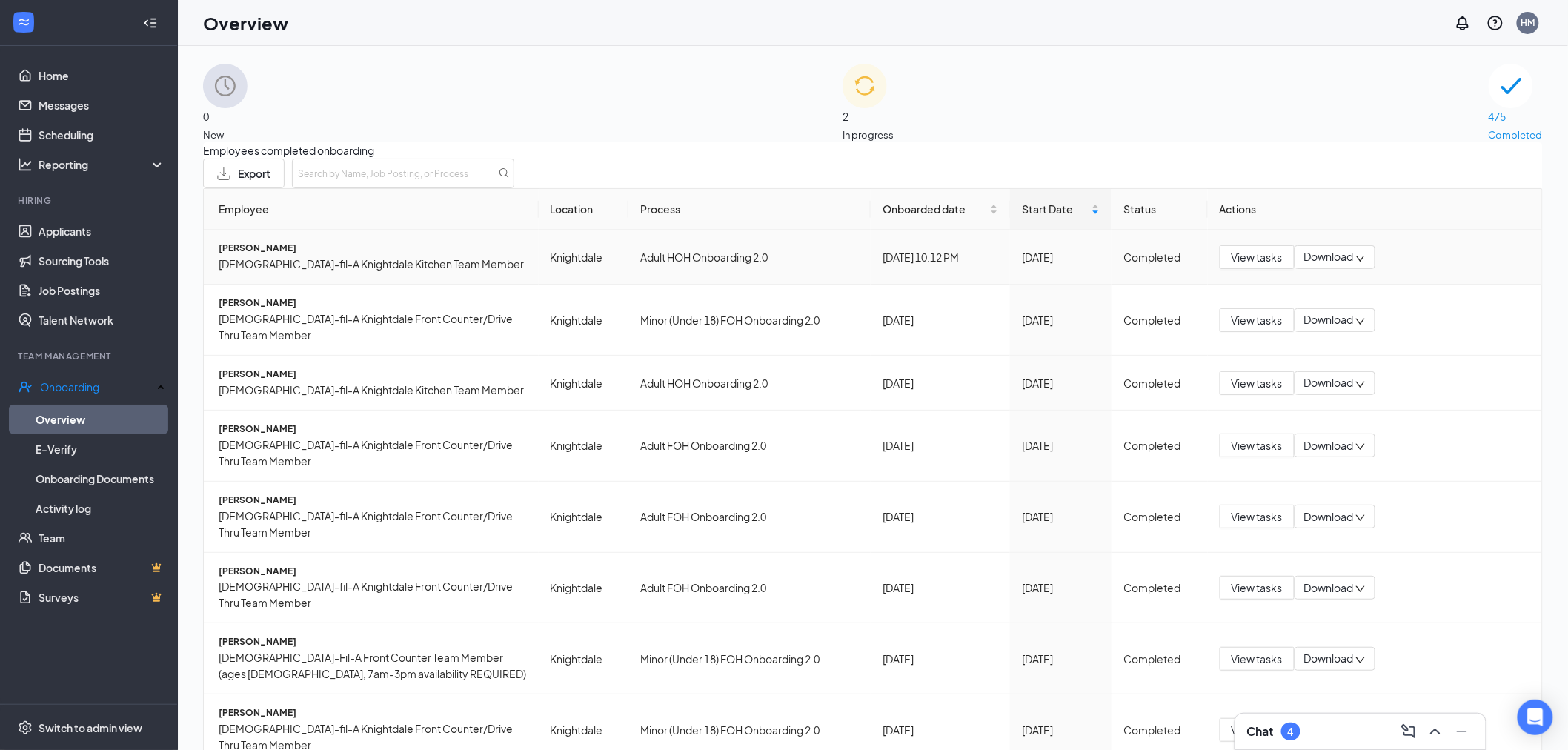
click at [1310, 264] on span "Download" at bounding box center [1329, 257] width 50 height 16
click at [1320, 313] on div "Download summary" at bounding box center [1353, 306] width 121 height 18
click at [1330, 264] on span "Download" at bounding box center [1329, 257] width 50 height 16
click at [1339, 340] on div "Download files" at bounding box center [1353, 332] width 121 height 18
